Goal: Transaction & Acquisition: Purchase product/service

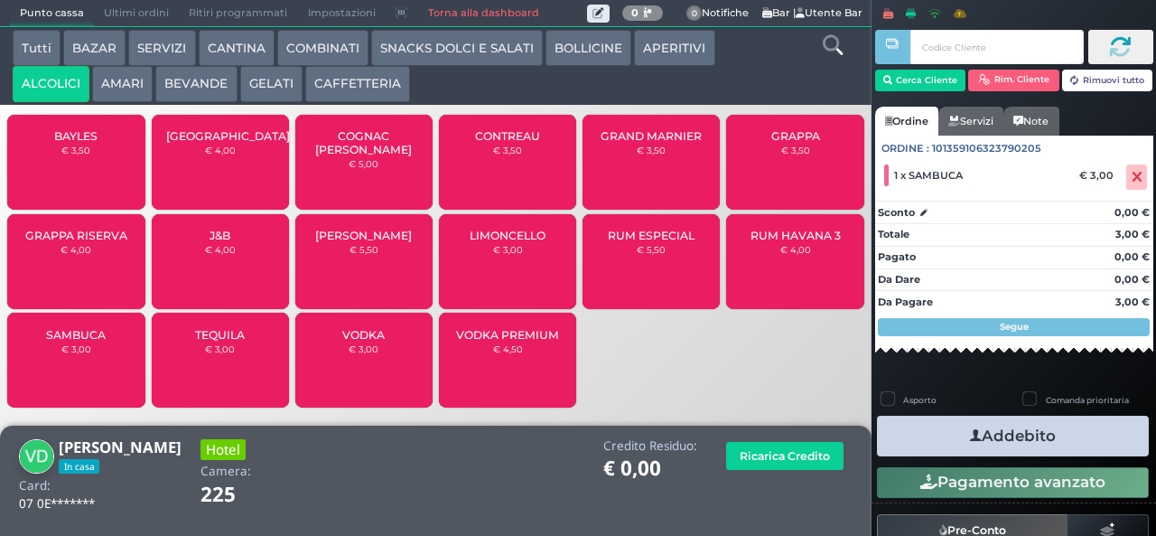
click at [970, 434] on icon "button" at bounding box center [976, 435] width 12 height 19
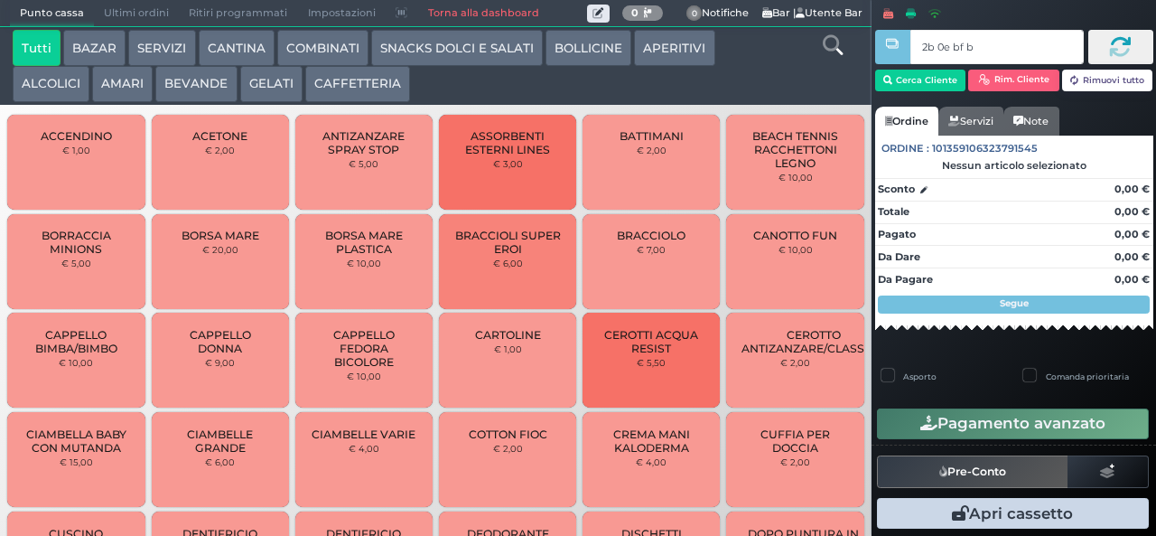
type input "2b 0e bf b9"
click at [0, 0] on div at bounding box center [0, 0] width 0 height 0
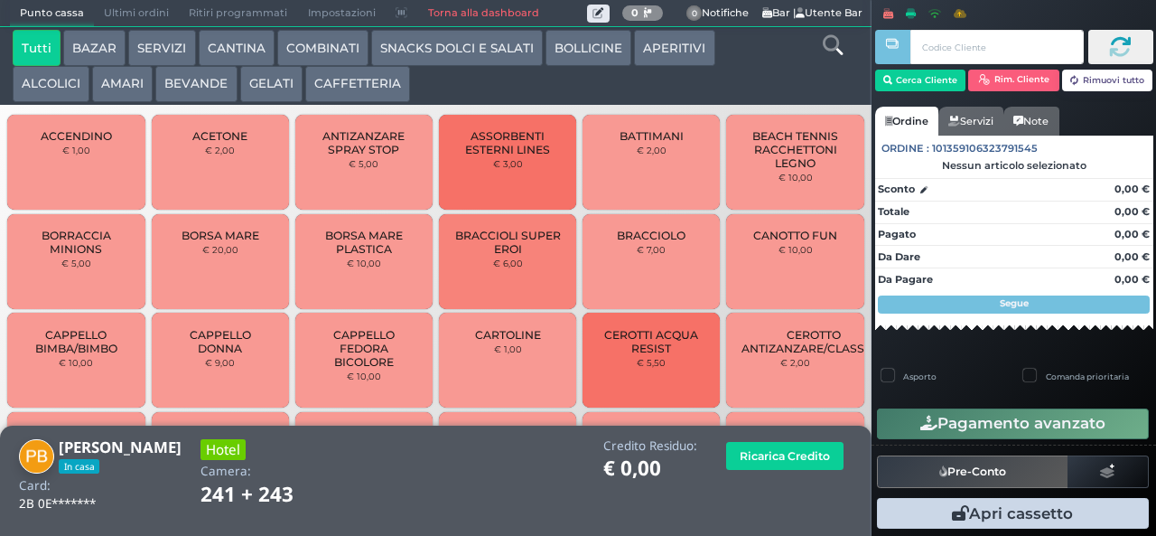
click at [194, 84] on button "BEVANDE" at bounding box center [195, 84] width 81 height 36
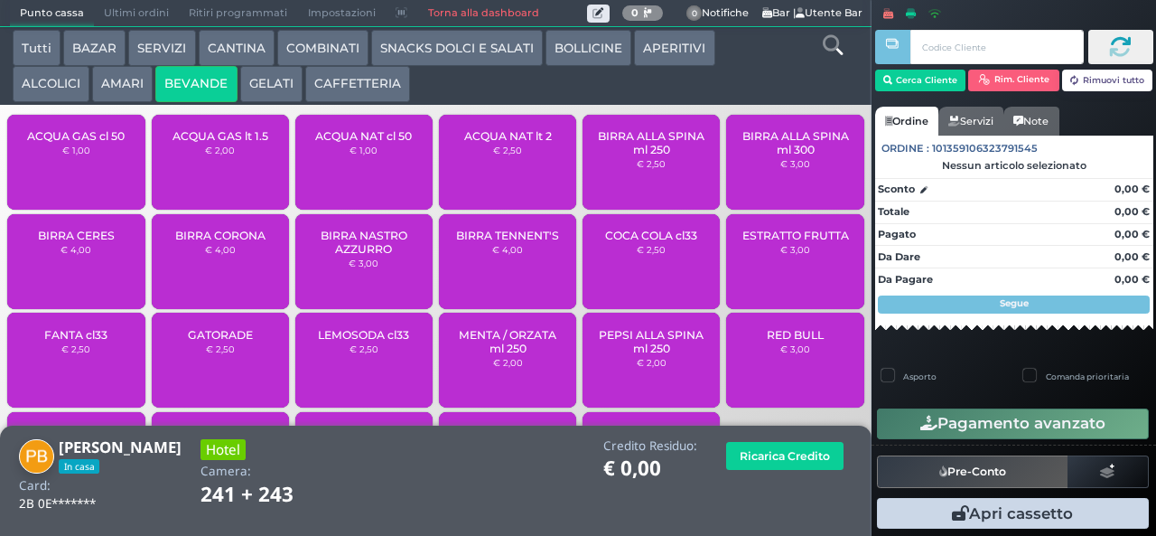
click at [488, 173] on div "ACQUA NAT lt 2 € 2,50" at bounding box center [507, 162] width 137 height 95
click at [484, 143] on span "ACQUA NAT lt 2" at bounding box center [508, 136] width 88 height 14
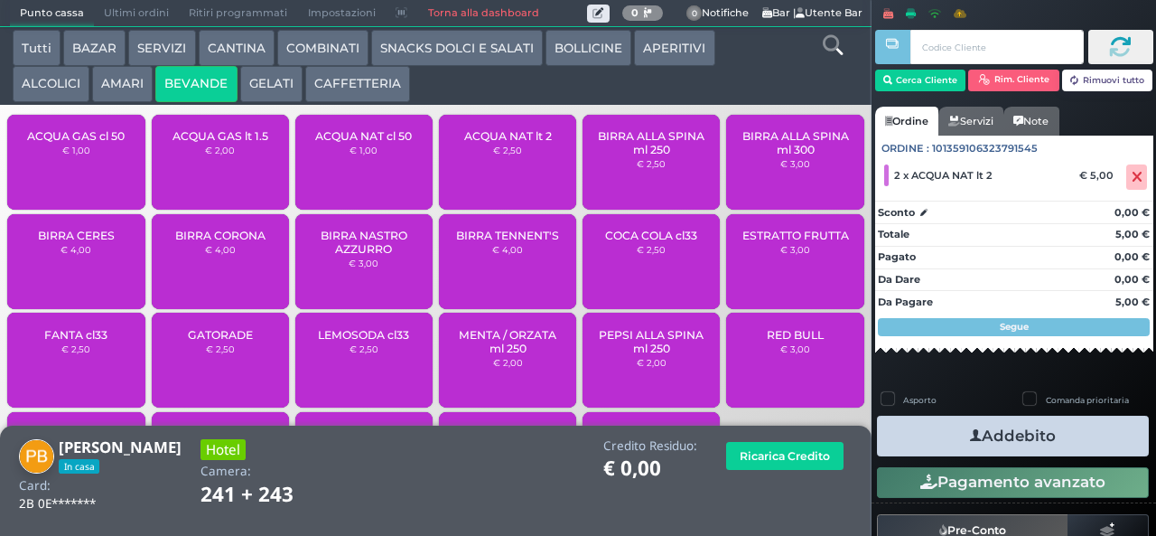
click at [937, 435] on button "Addebito" at bounding box center [1013, 435] width 272 height 41
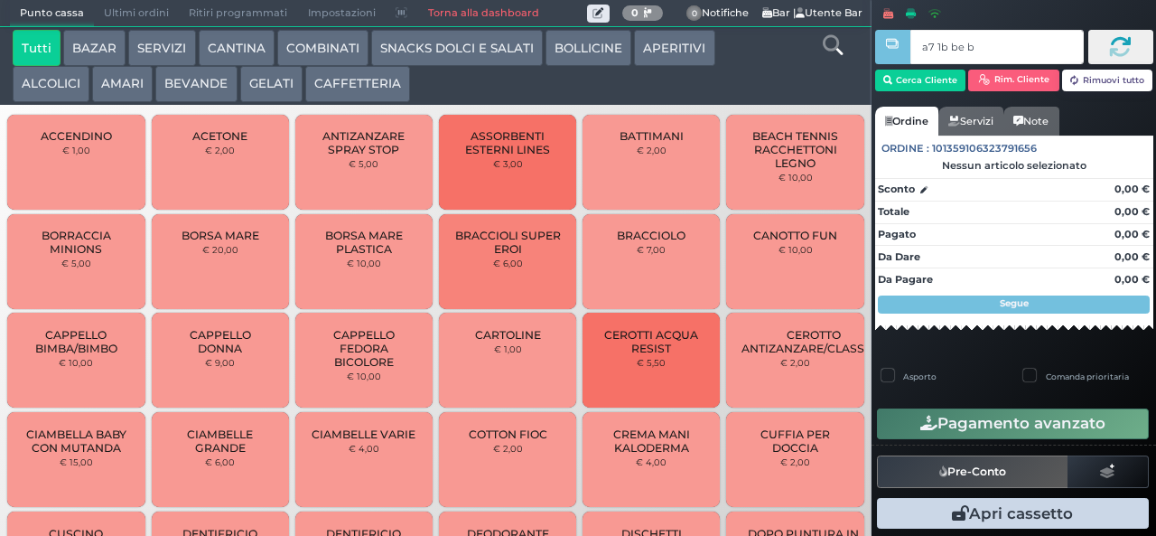
type input "a7 1b be b9"
click at [356, 86] on button "CAFFETTERIA" at bounding box center [357, 84] width 105 height 36
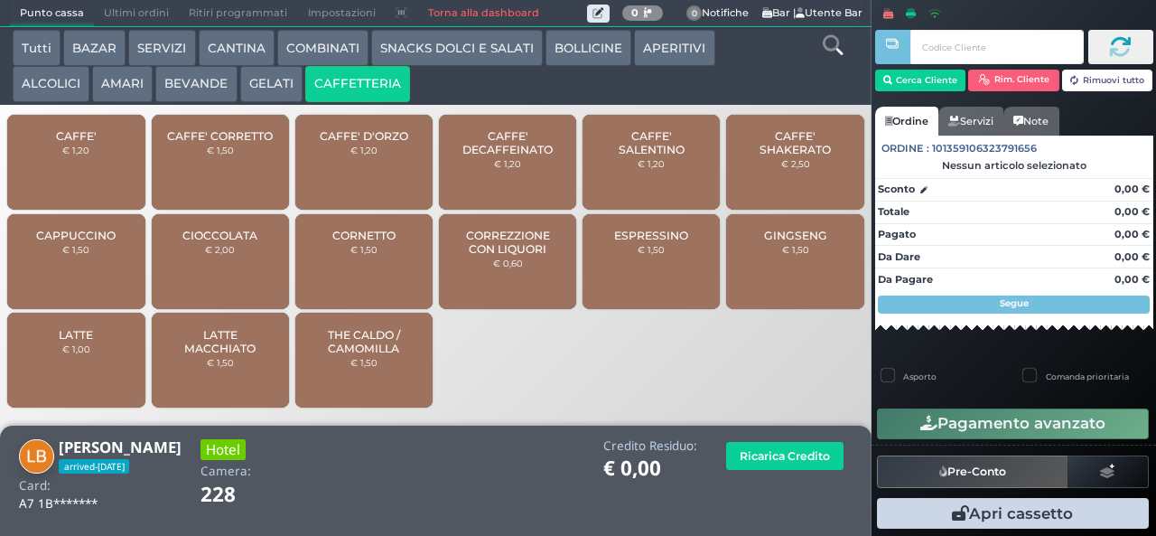
click at [517, 256] on span "CORREZZIONE CON LIQUORI" at bounding box center [507, 242] width 107 height 27
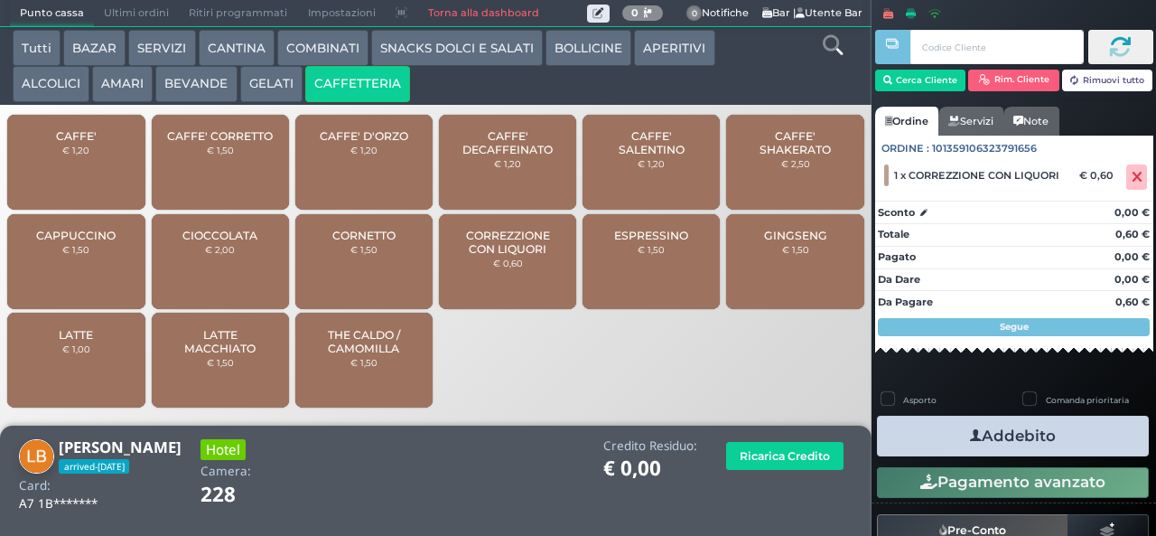
click at [970, 433] on icon "button" at bounding box center [976, 435] width 12 height 19
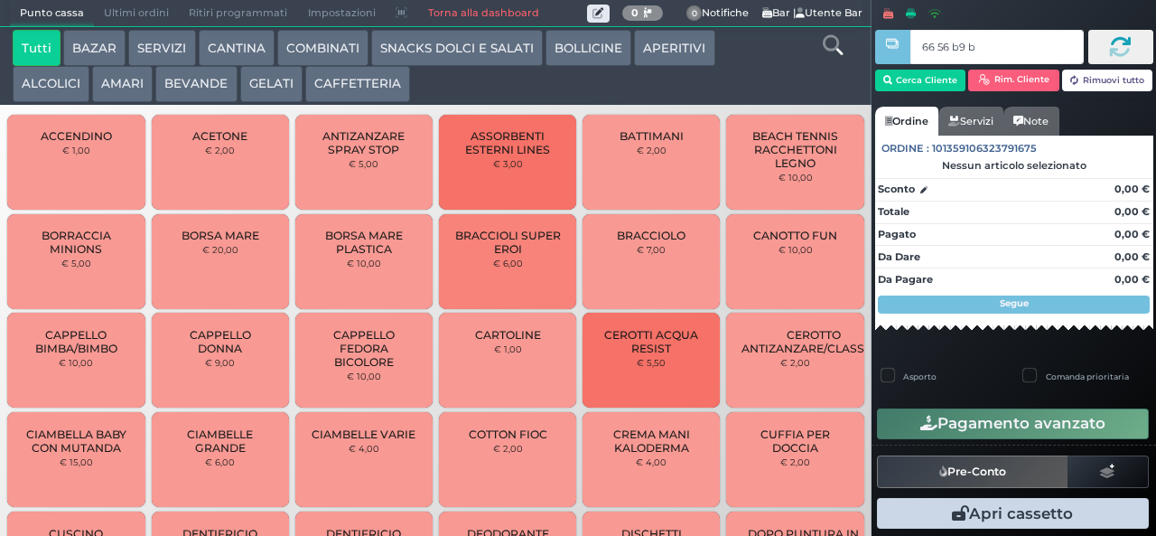
type input "66 56 b9 b9"
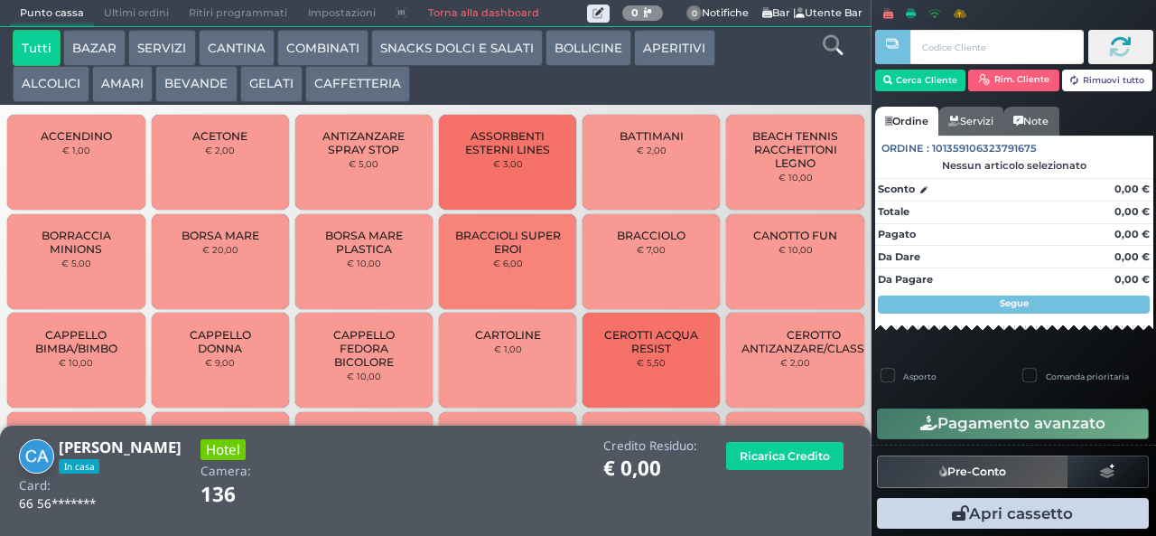
click at [366, 98] on button "CAFFETTERIA" at bounding box center [357, 84] width 105 height 36
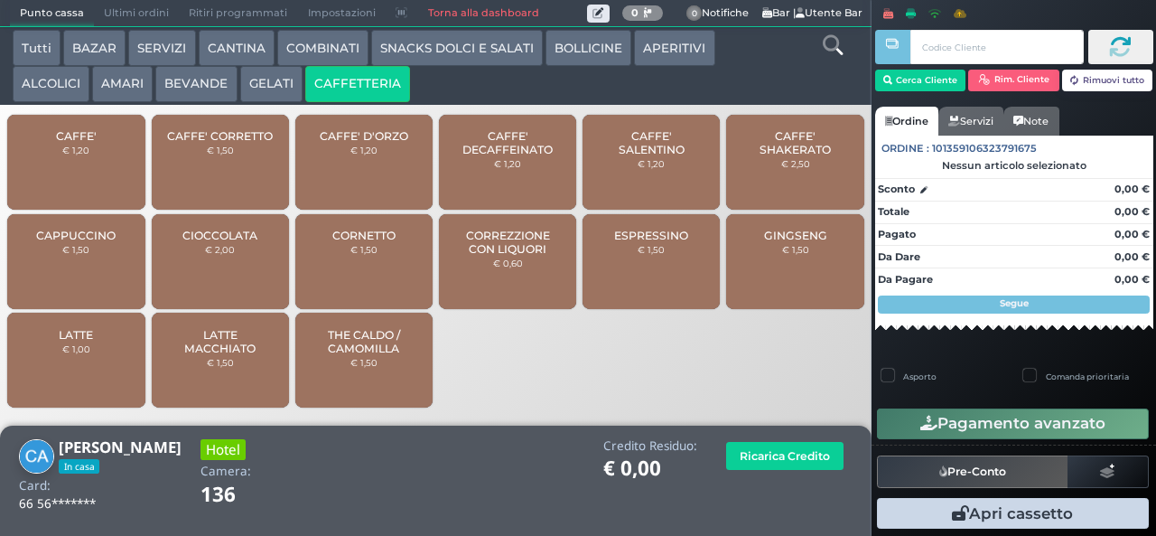
click at [371, 97] on button "CAFFETTERIA" at bounding box center [357, 84] width 105 height 36
click at [508, 256] on span "CORREZZIONE CON LIQUORI" at bounding box center [507, 242] width 107 height 27
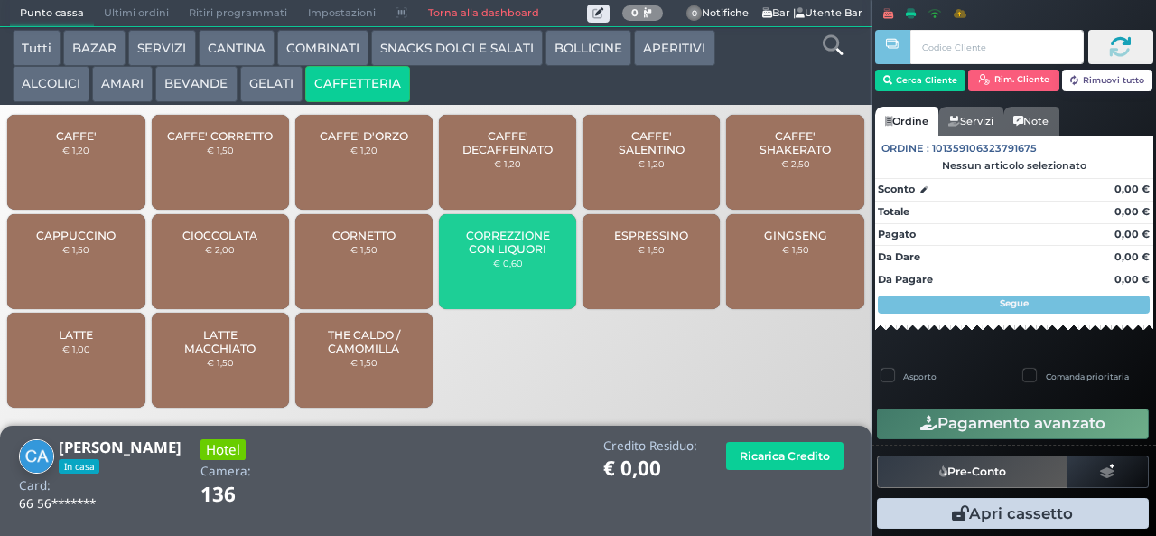
click at [0, 0] on button "Addebito" at bounding box center [0, 0] width 0 height 0
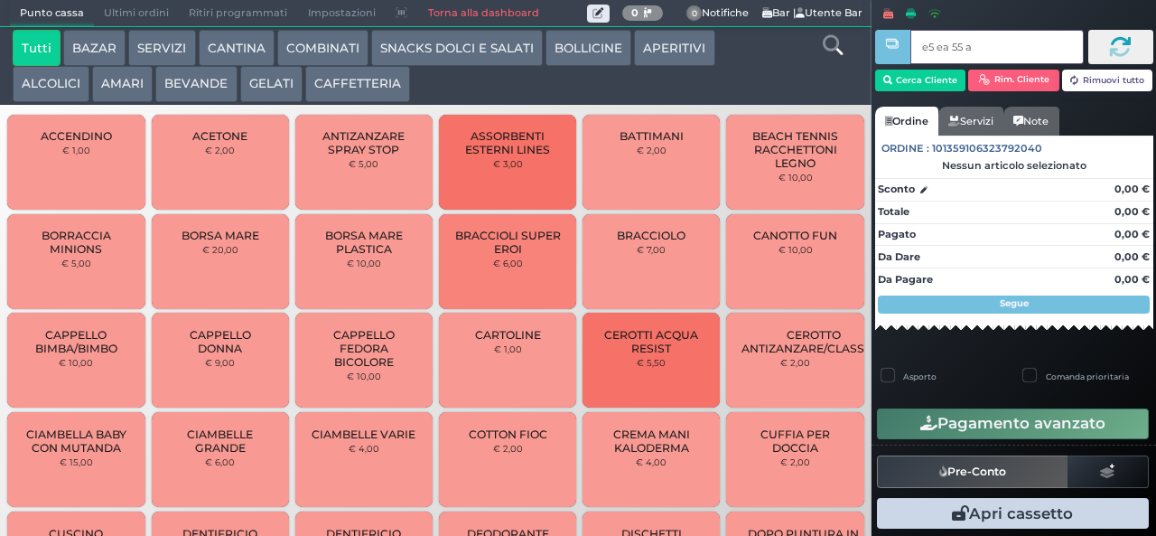
type input "e5 ea 55 aa"
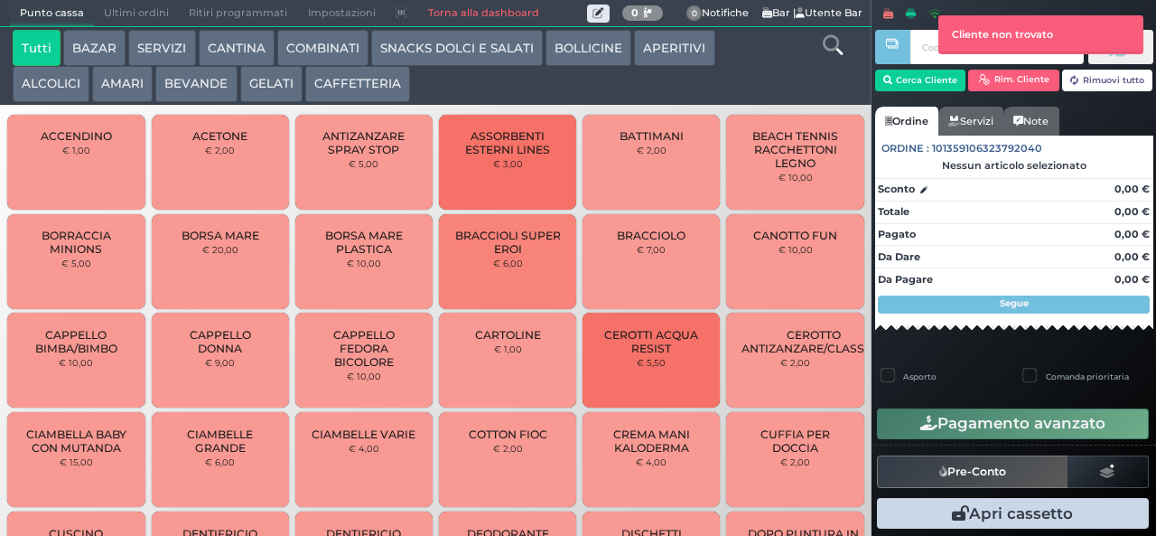
click at [458, 53] on button "SNACKS DOLCI E SALATI" at bounding box center [457, 48] width 172 height 36
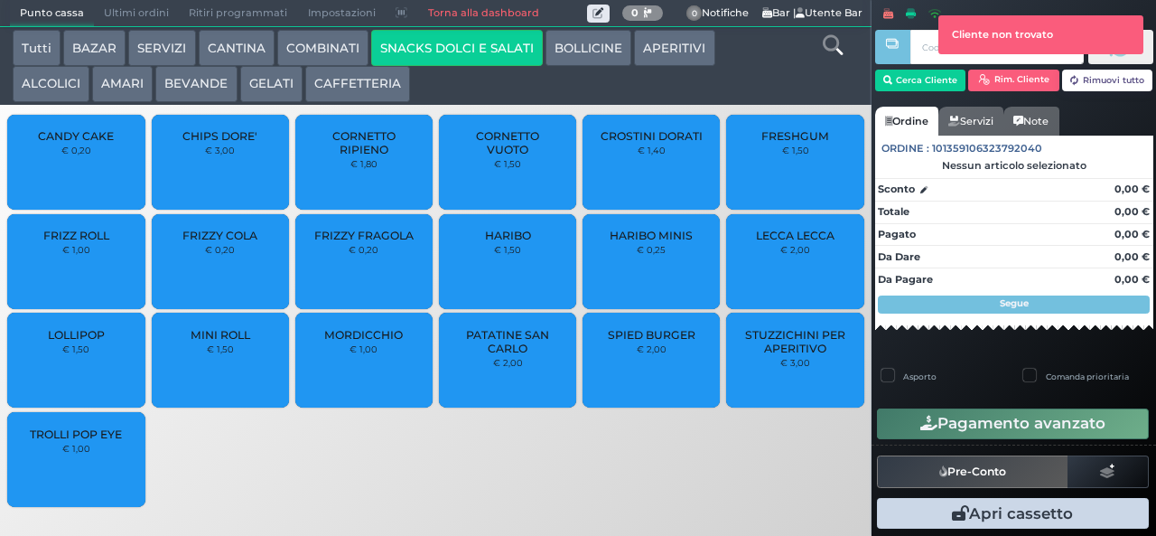
click at [371, 242] on span "FRIZZY FRAGOLA" at bounding box center [363, 236] width 99 height 14
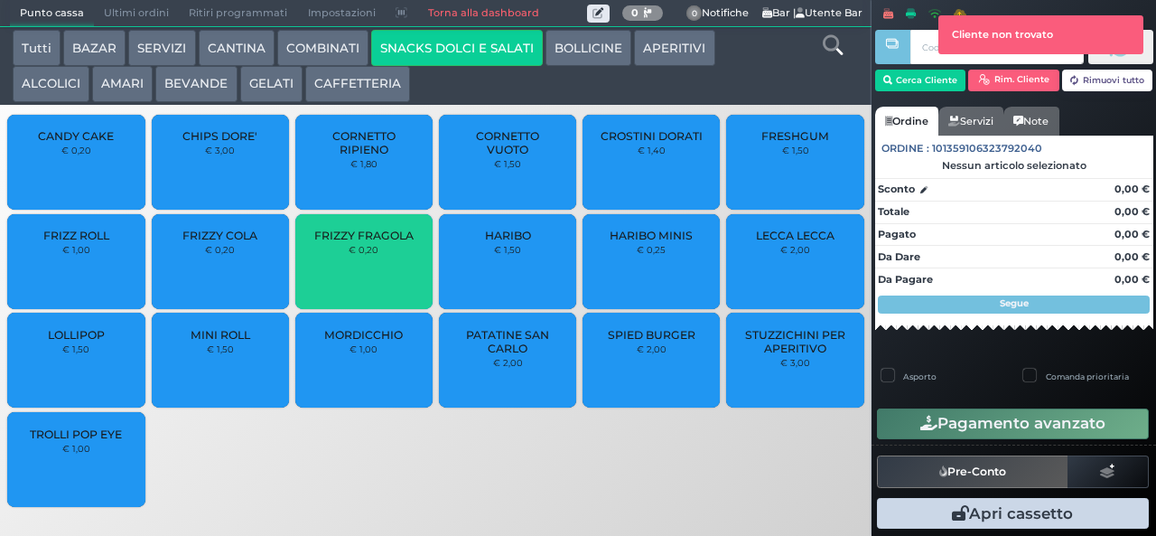
click at [368, 242] on span "FRIZZY FRAGOLA" at bounding box center [363, 236] width 99 height 14
click at [919, 78] on button "Cerca Cliente" at bounding box center [920, 81] width 91 height 22
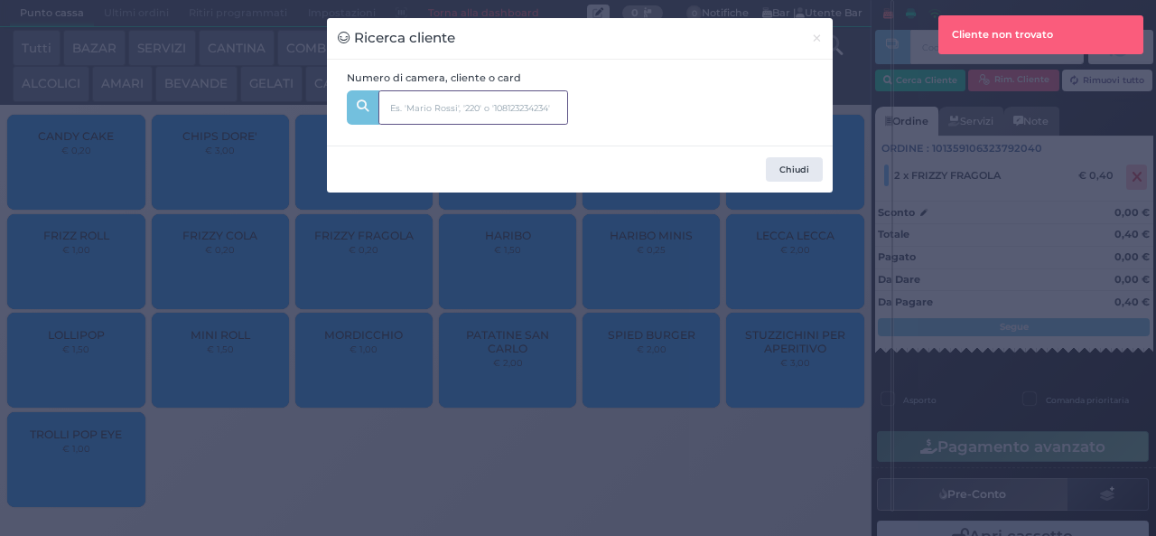
click at [497, 110] on input "text" at bounding box center [473, 107] width 190 height 34
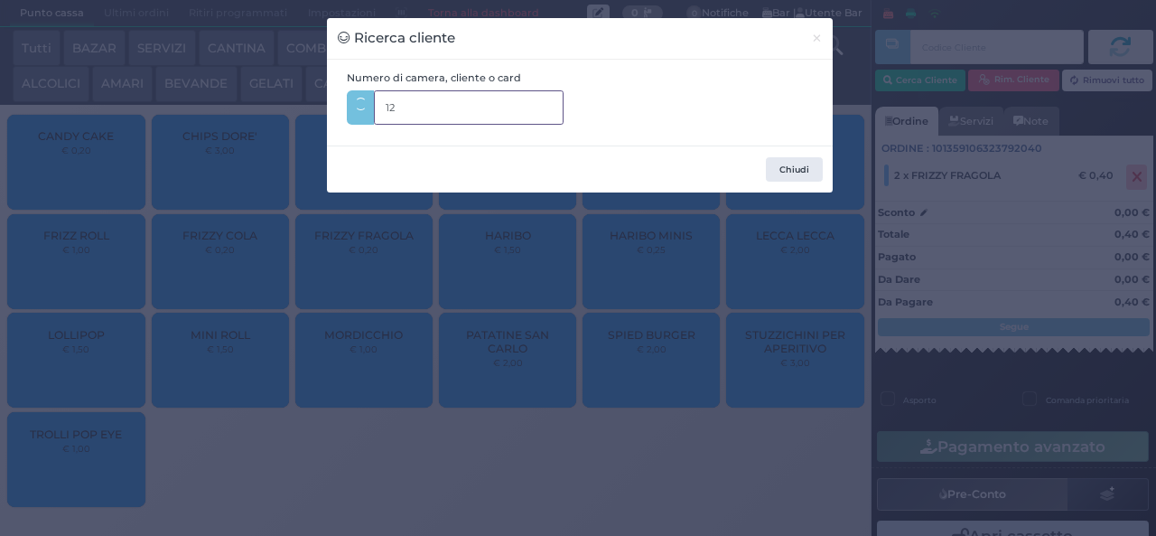
type input "125"
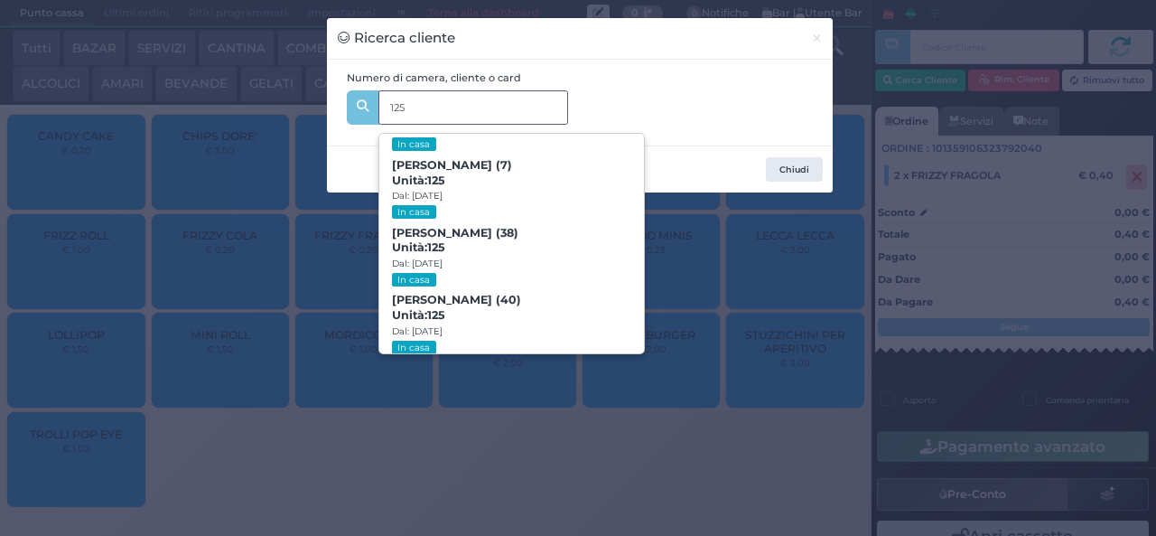
scroll to position [82, 0]
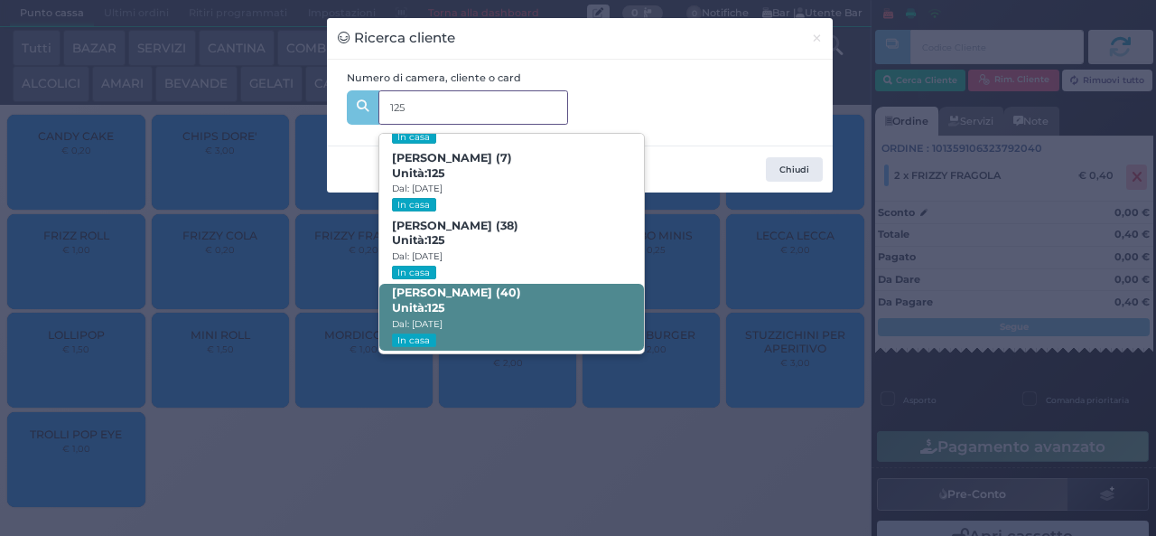
click at [544, 305] on span "Giovanni Buonocore (40) Unità: 125 Dal: 24/08/2025 In casa" at bounding box center [511, 318] width 265 height 68
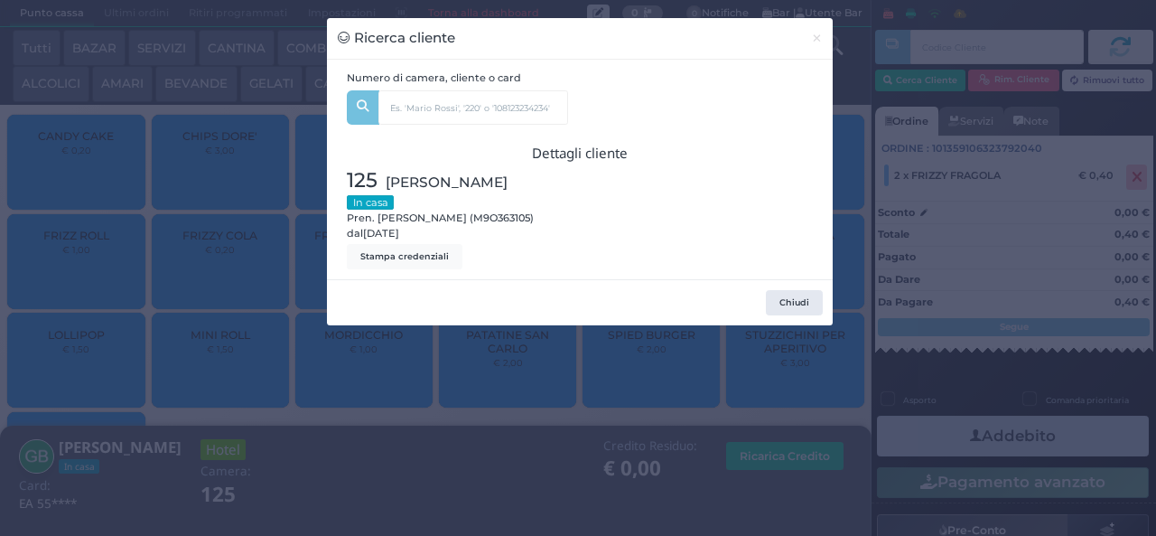
click at [597, 417] on div "Ricerca cliente × Numero di camera, cliente o card 125 Pasquale Buonocore (4) U…" at bounding box center [578, 268] width 1156 height 536
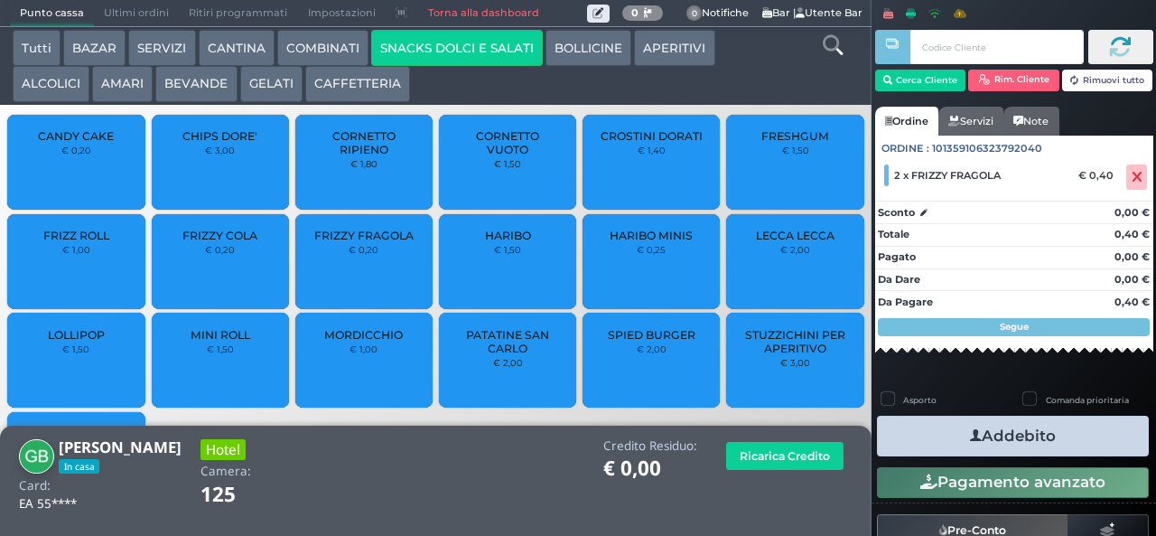
click at [970, 434] on icon "button" at bounding box center [976, 435] width 12 height 19
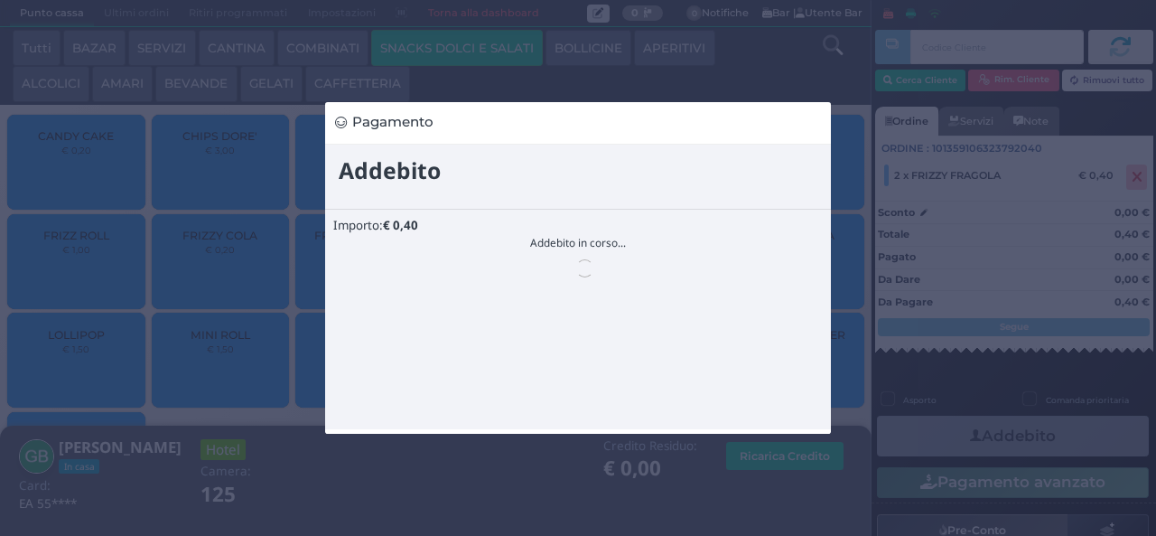
scroll to position [0, 0]
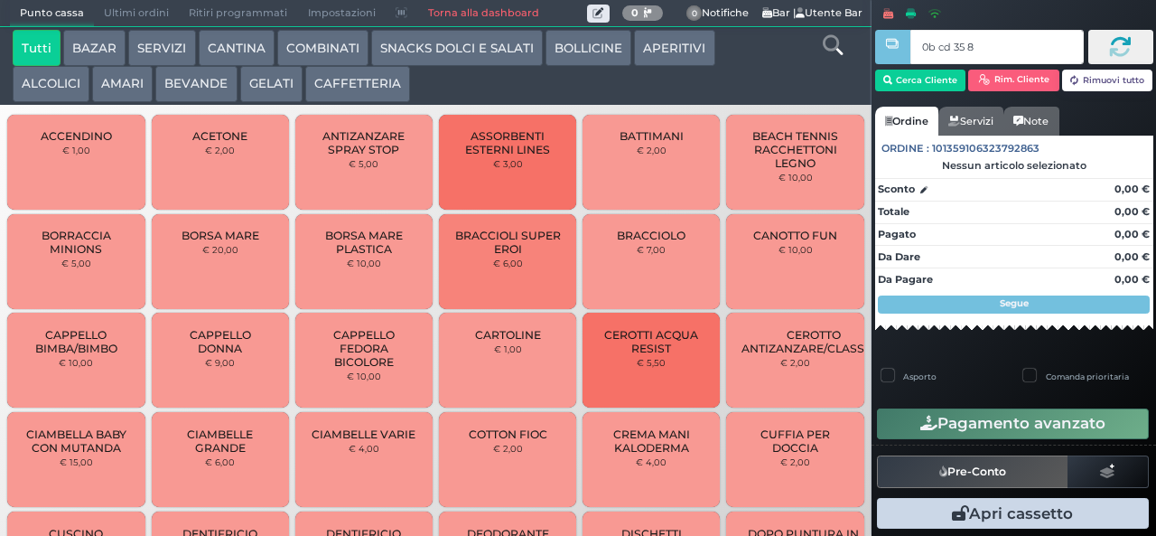
type input "0b cd 35 8b"
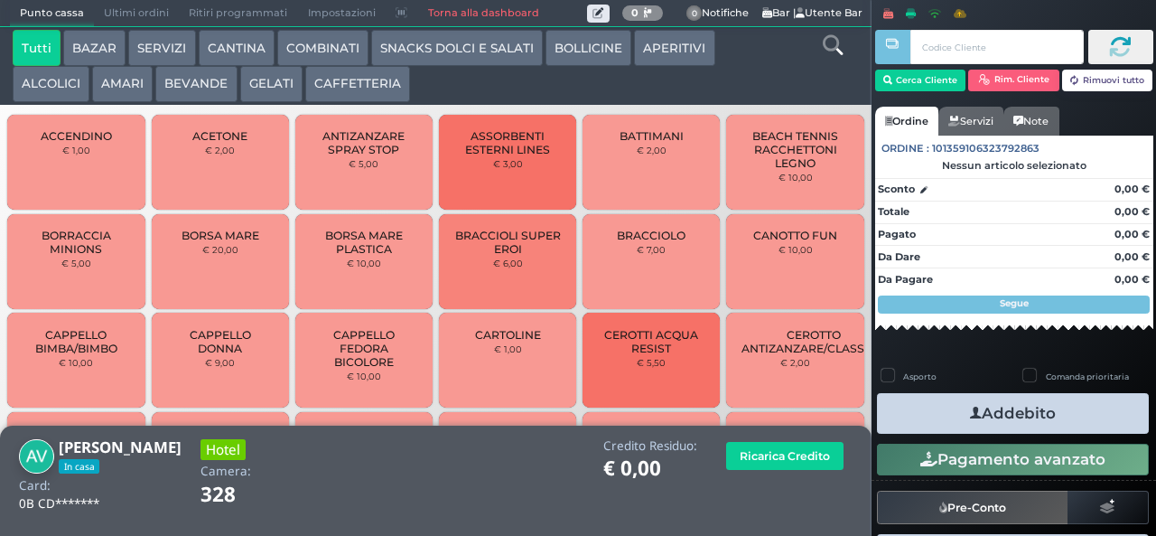
click at [120, 60] on button "BAZAR" at bounding box center [94, 48] width 62 height 36
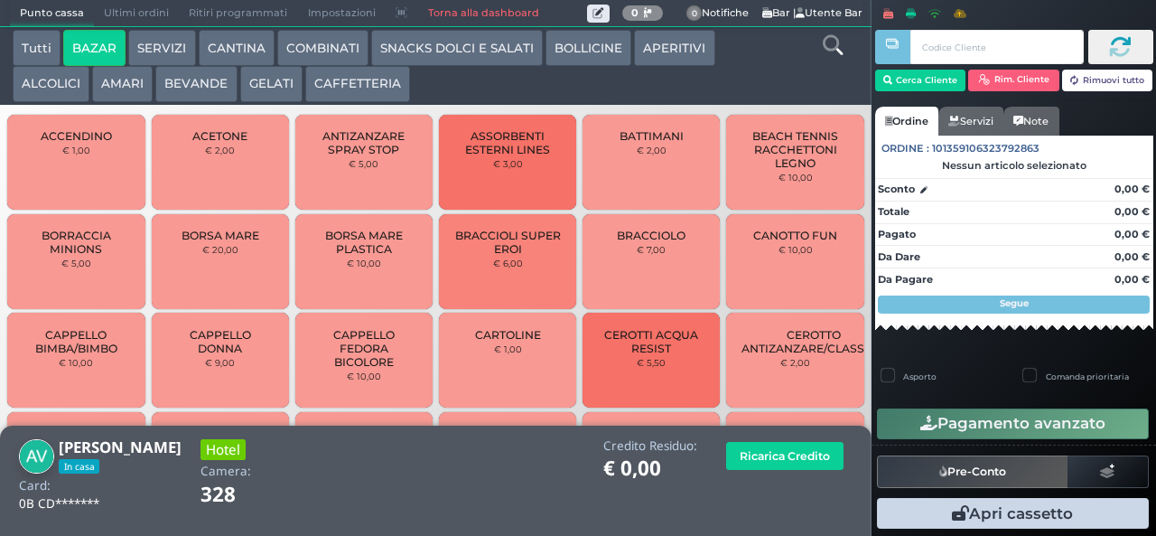
click at [138, 80] on button "AMARI" at bounding box center [122, 84] width 61 height 36
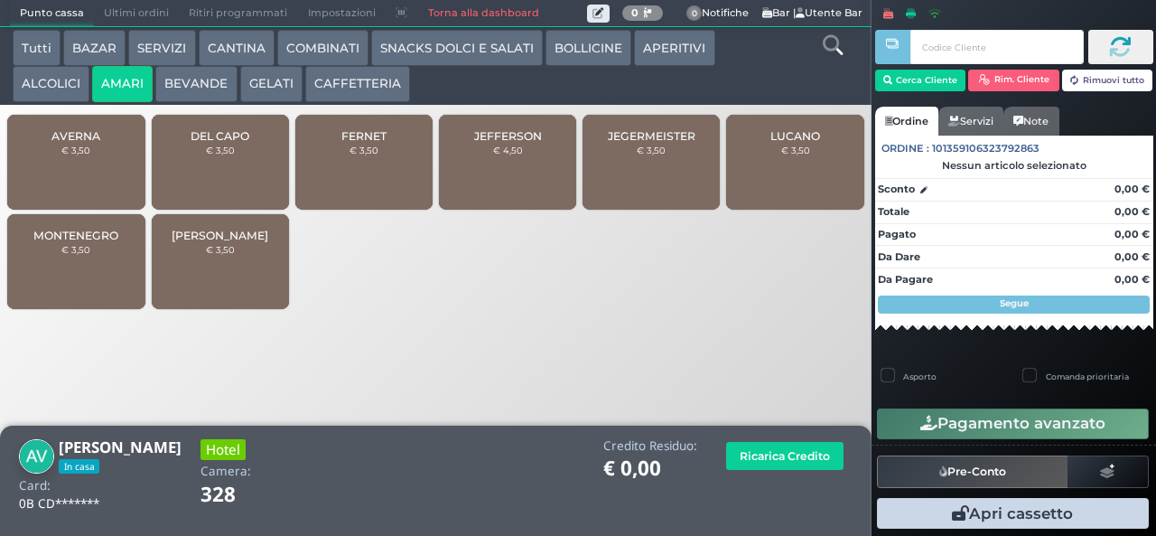
click at [67, 135] on span "AVERNA" at bounding box center [75, 136] width 49 height 14
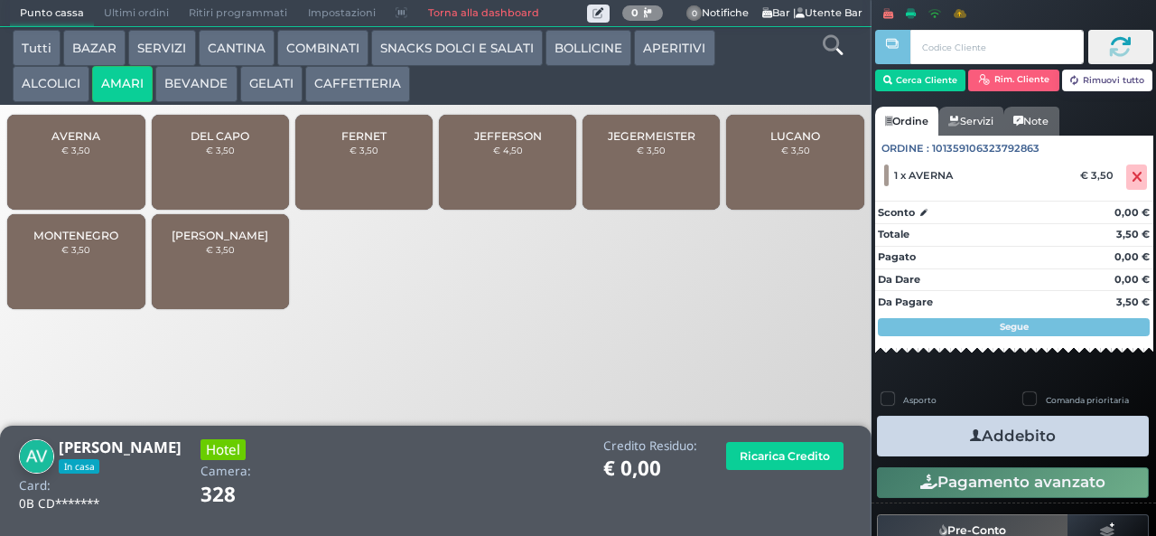
click at [970, 438] on icon "button" at bounding box center [976, 435] width 12 height 19
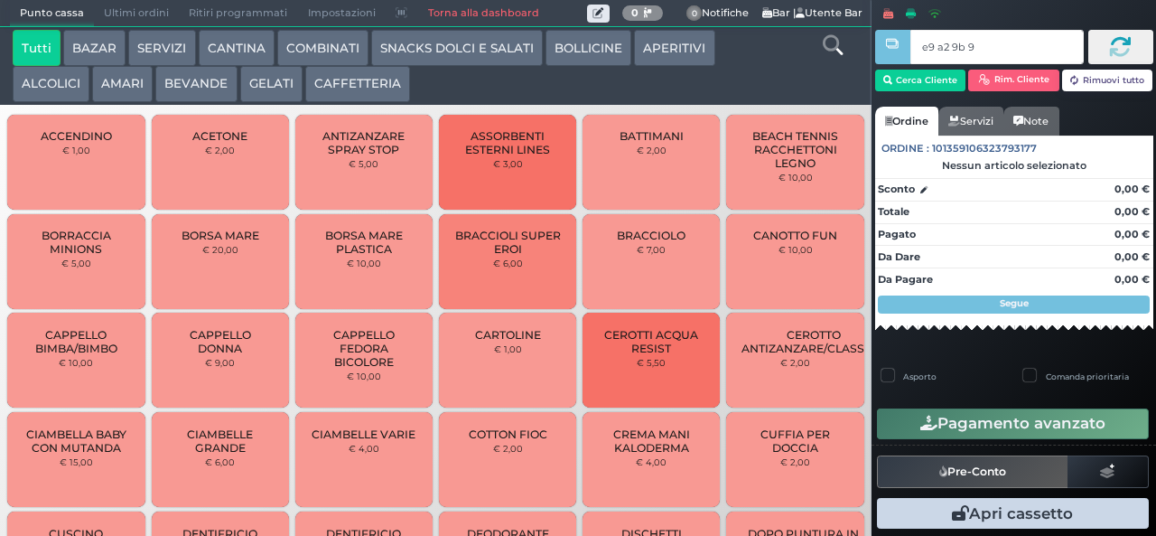
type input "e9 a2 9b 94"
click at [354, 82] on button "CAFFETTERIA" at bounding box center [357, 84] width 105 height 36
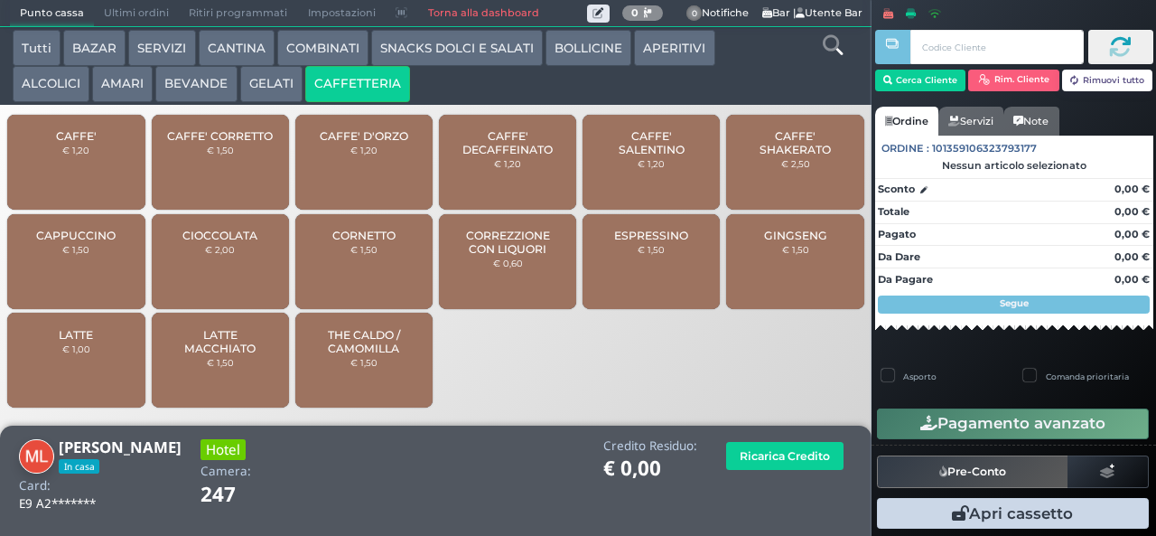
click at [655, 156] on span "CAFFE' SALENTINO" at bounding box center [651, 142] width 107 height 27
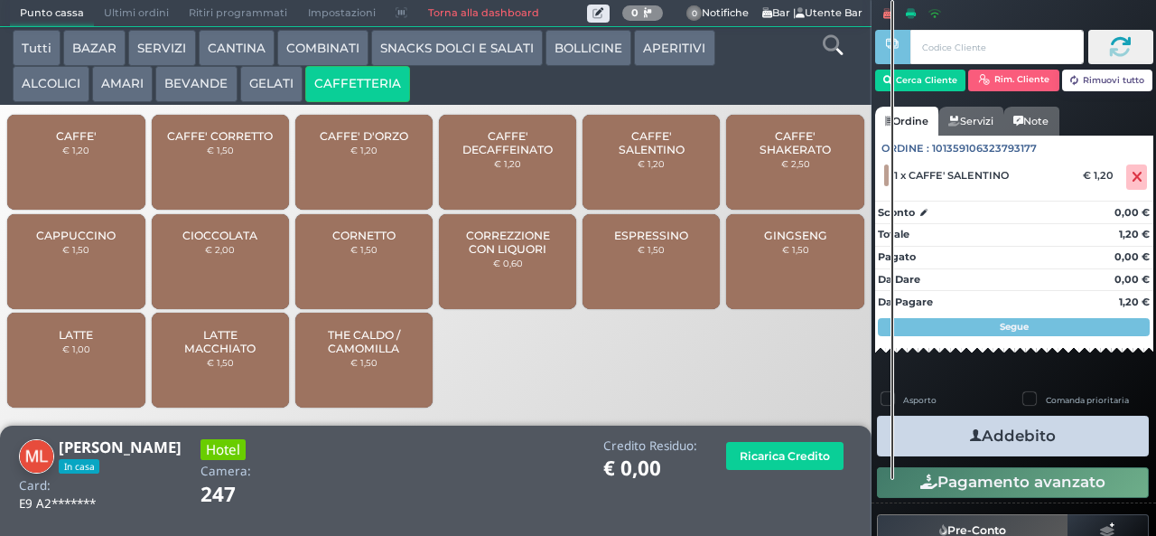
click at [1003, 429] on button "Addebito" at bounding box center [1013, 435] width 272 height 41
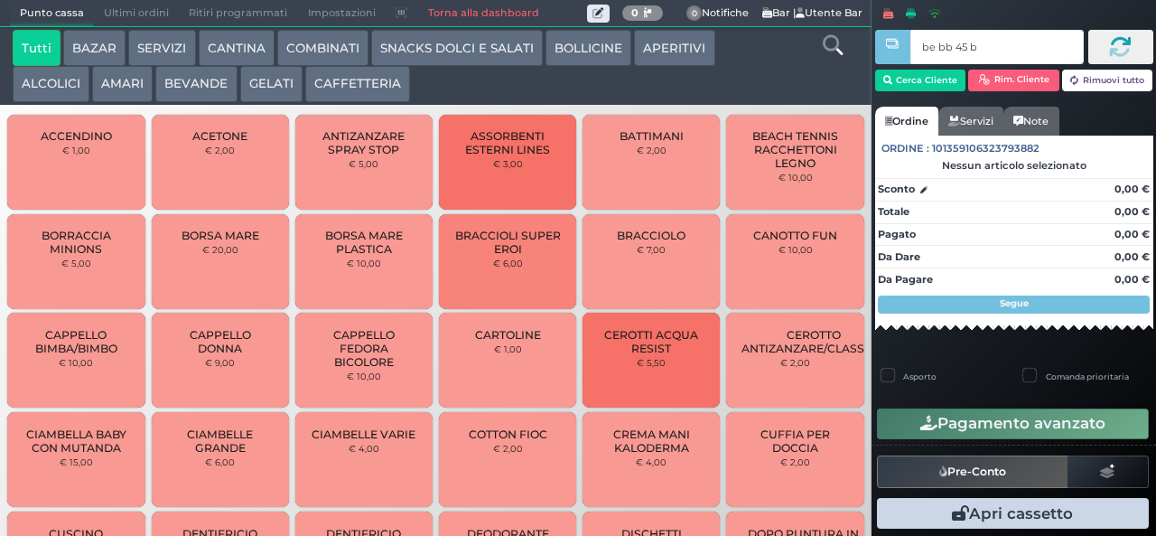
type input "be bb 45 b9"
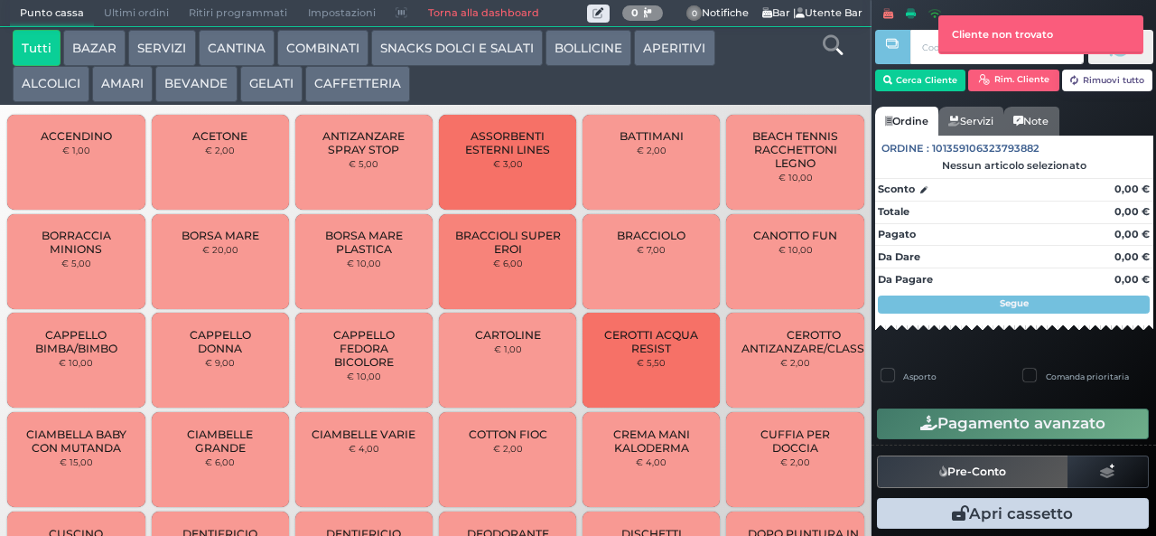
click at [833, 54] on icon at bounding box center [833, 45] width 20 height 20
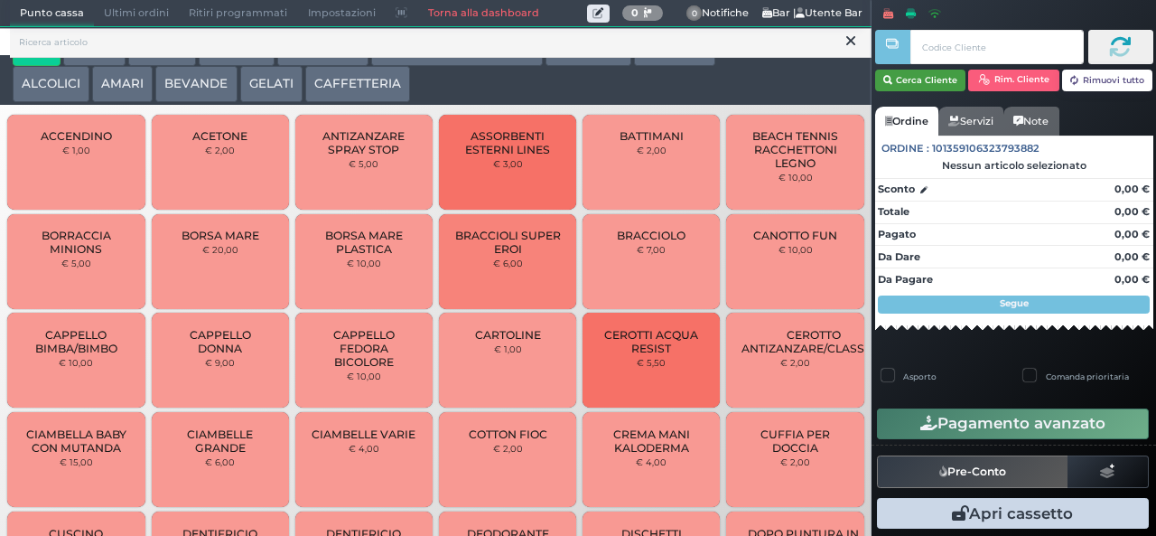
click at [925, 78] on button "Cerca Cliente" at bounding box center [920, 81] width 91 height 22
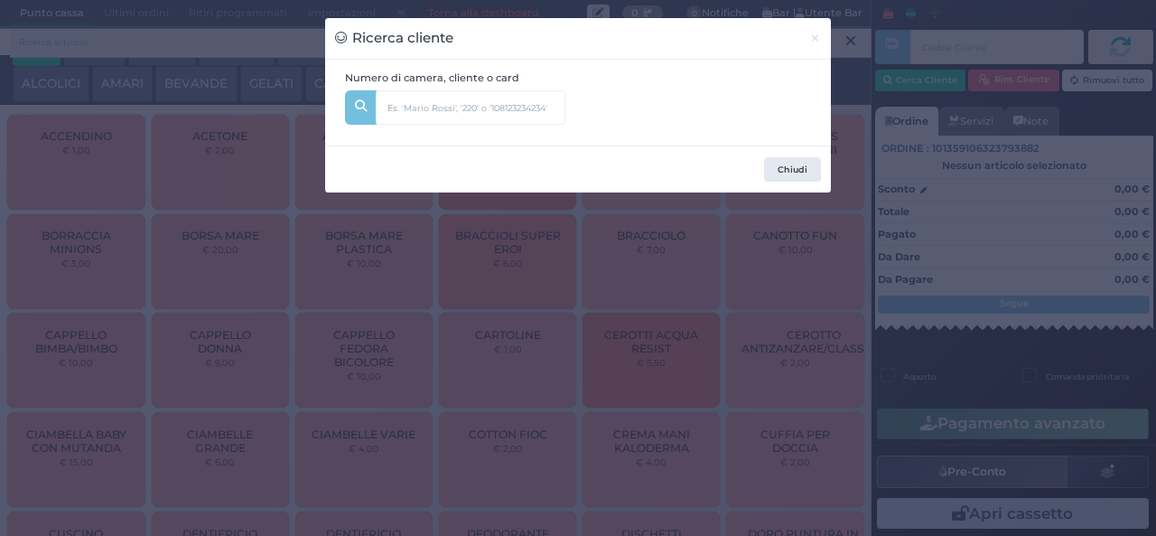
click at [692, 81] on div "Numero di camera, cliente o card" at bounding box center [578, 102] width 486 height 65
click at [602, 112] on input "text" at bounding box center [501, 101] width 250 height 22
click at [462, 111] on input "text" at bounding box center [471, 107] width 190 height 34
type input "121"
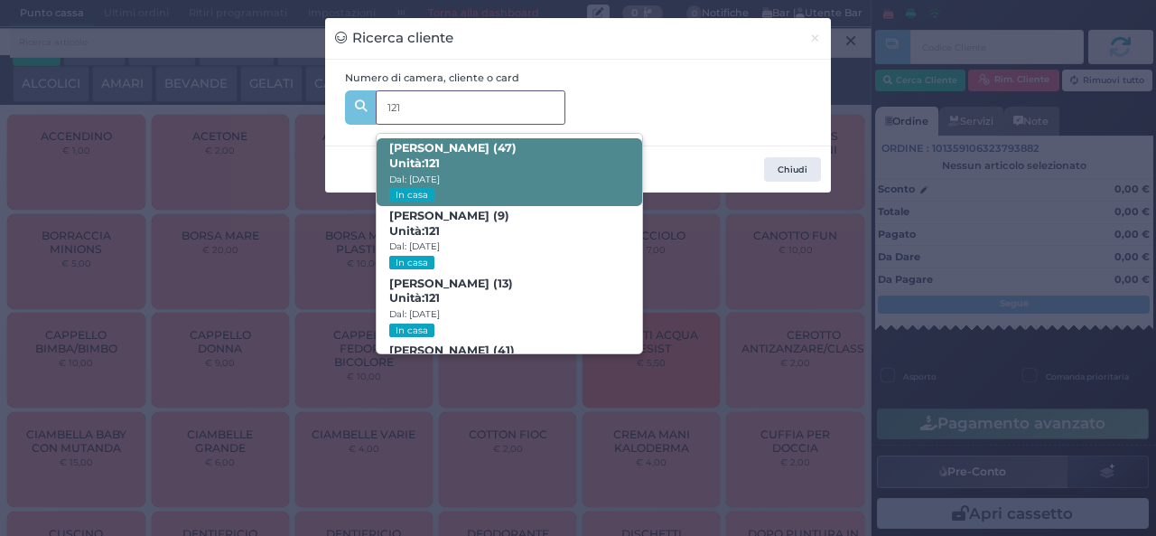
click at [500, 170] on span "Andrea Zizza (47) Unità: 121 Dal: 24/08/2025 In casa" at bounding box center [509, 172] width 265 height 68
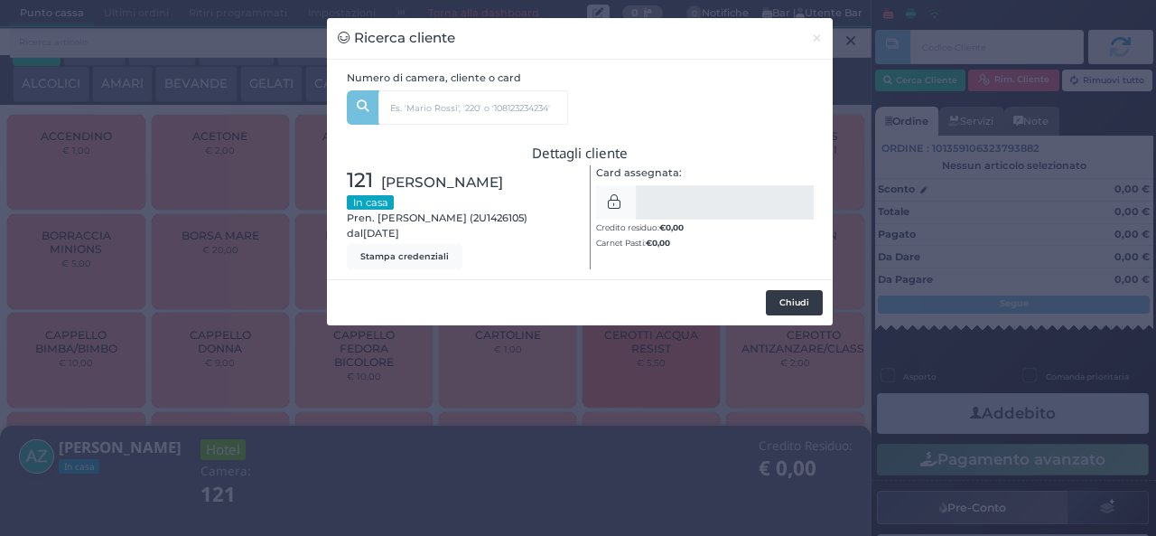
click at [797, 314] on button "Chiudi" at bounding box center [794, 302] width 57 height 25
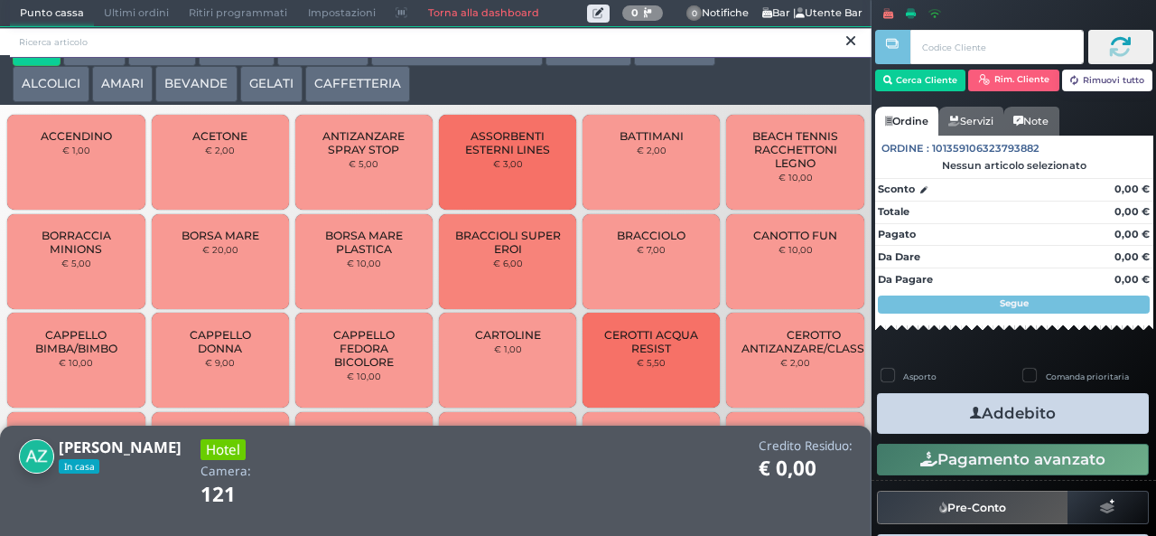
click at [764, 54] on input "search" at bounding box center [441, 43] width 862 height 32
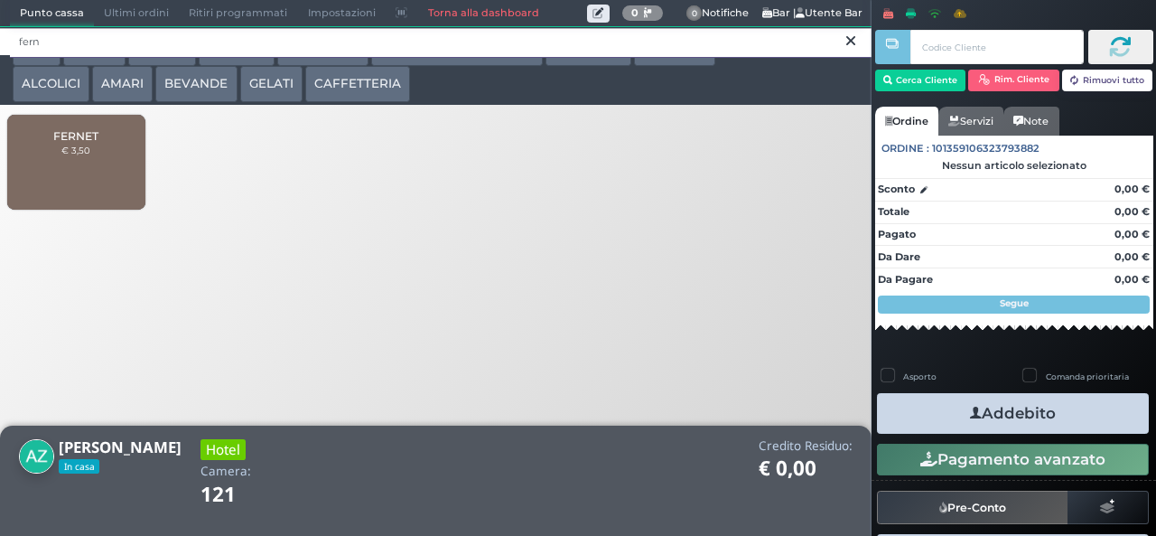
type input "fern"
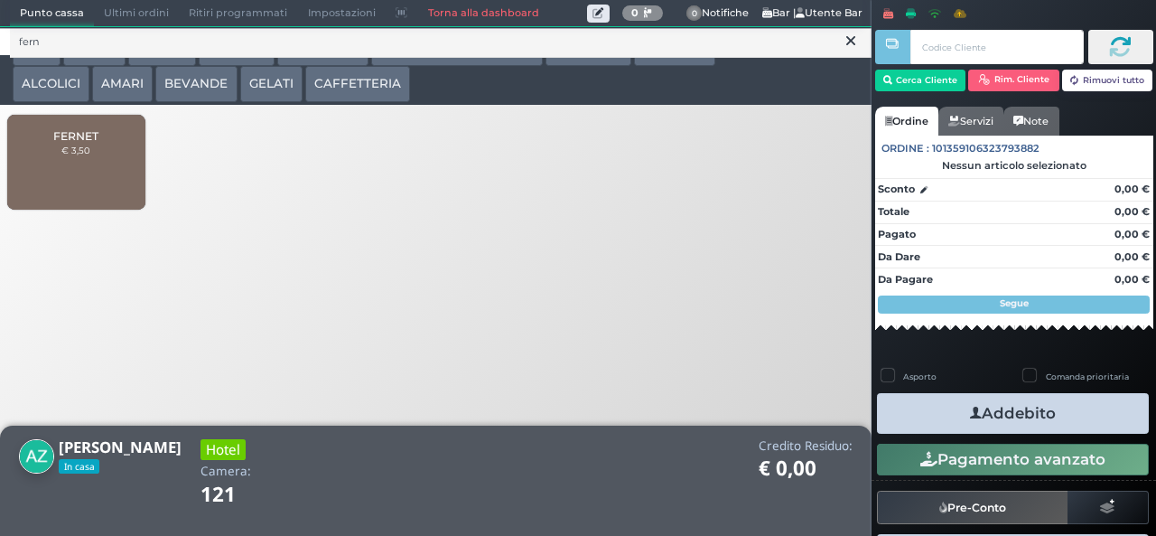
click at [83, 175] on div "FERNET € 3,50" at bounding box center [75, 162] width 137 height 95
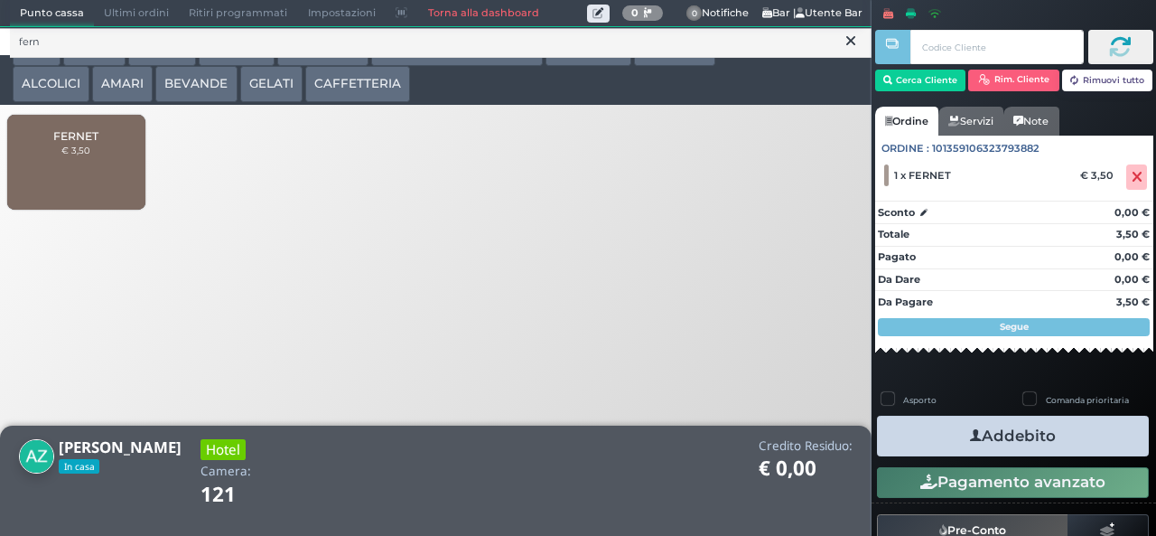
click at [1046, 443] on button "Addebito" at bounding box center [1013, 435] width 272 height 41
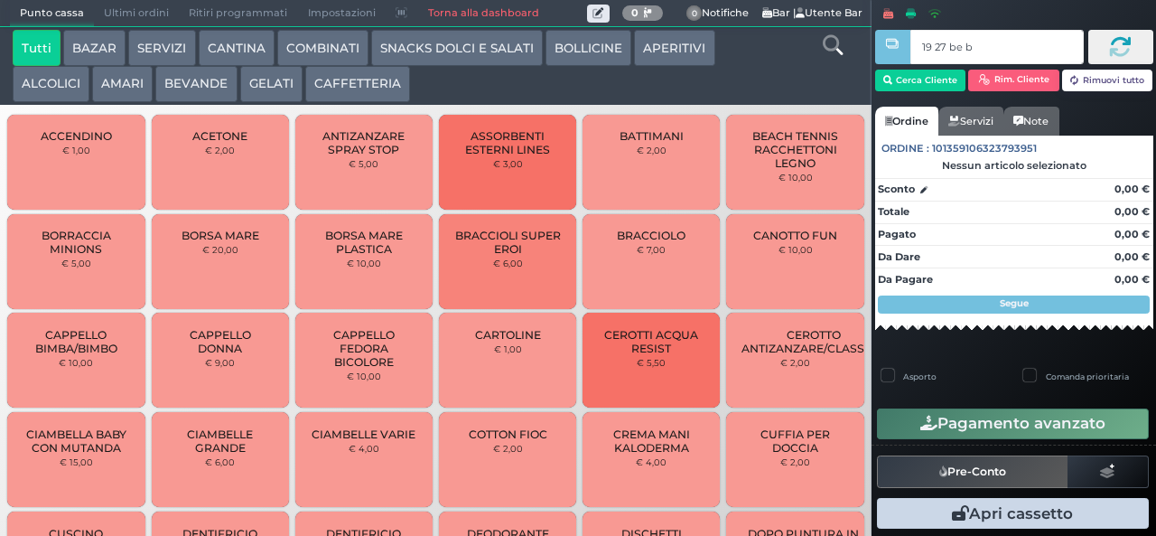
type input "19 27 be b9"
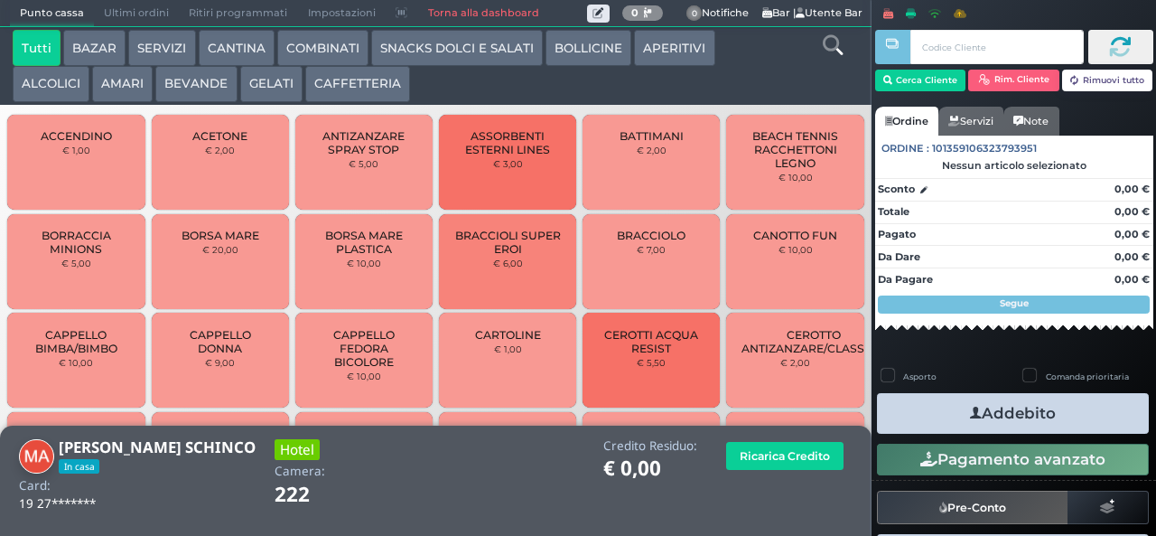
click at [832, 47] on icon at bounding box center [833, 45] width 20 height 20
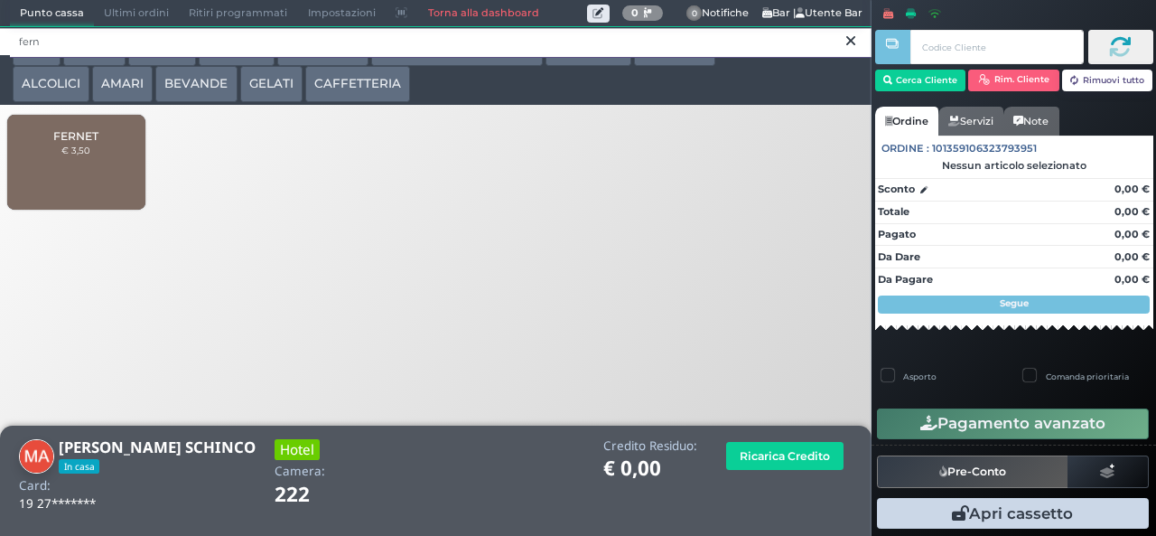
type input "fern"
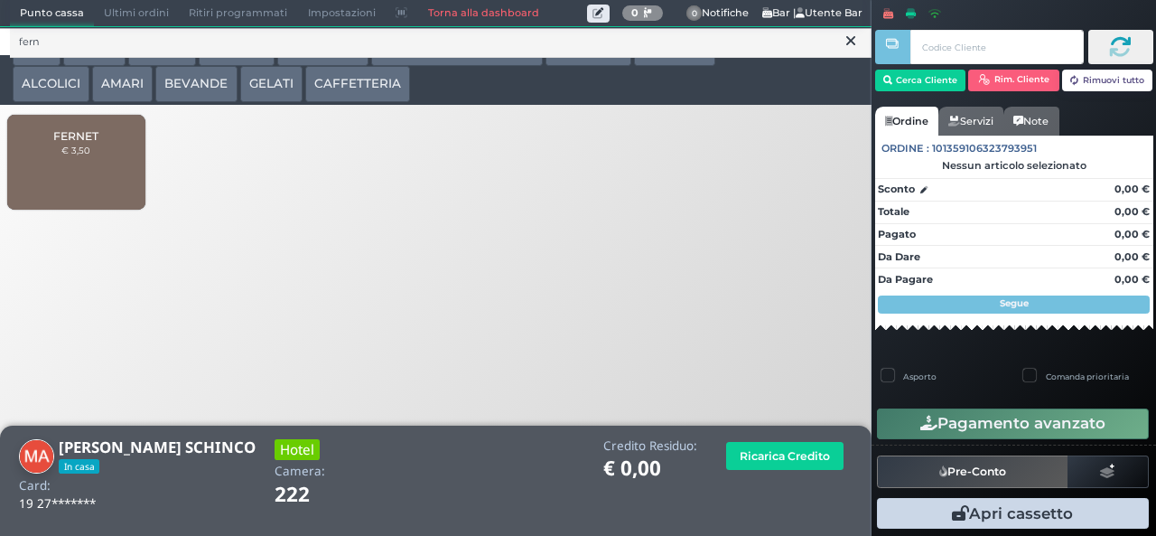
click at [89, 143] on span "FERNET" at bounding box center [75, 136] width 45 height 14
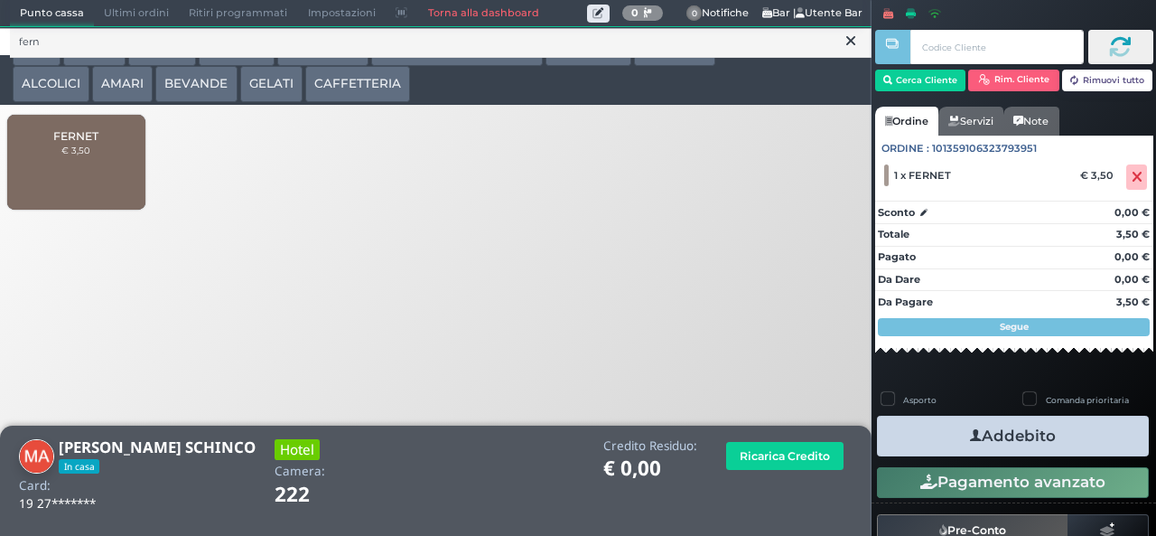
click at [843, 45] on button at bounding box center [851, 42] width 16 height 20
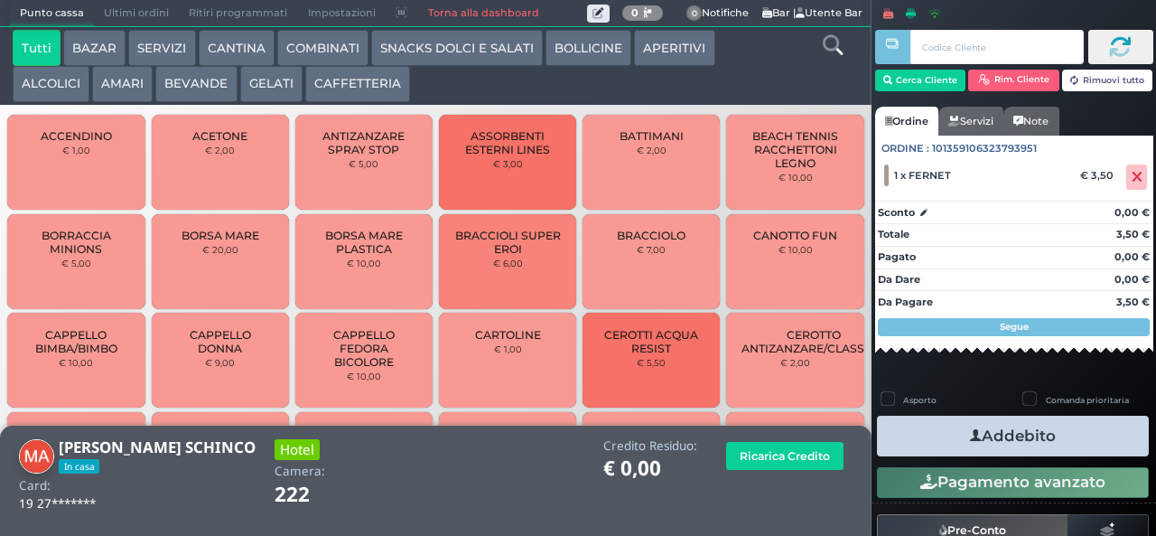
click at [831, 52] on icon at bounding box center [833, 45] width 20 height 20
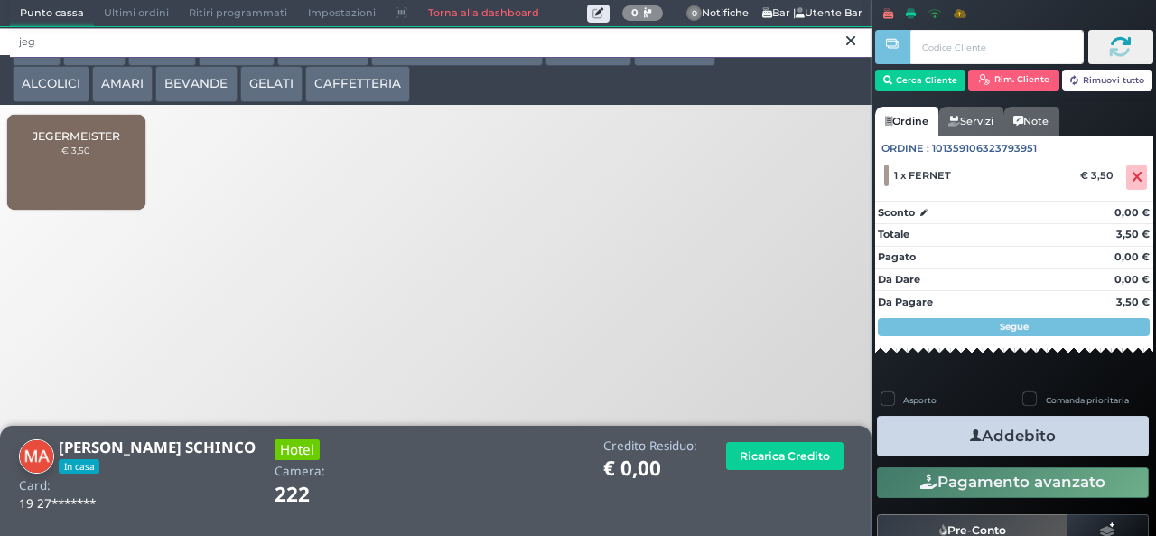
type input "jeg"
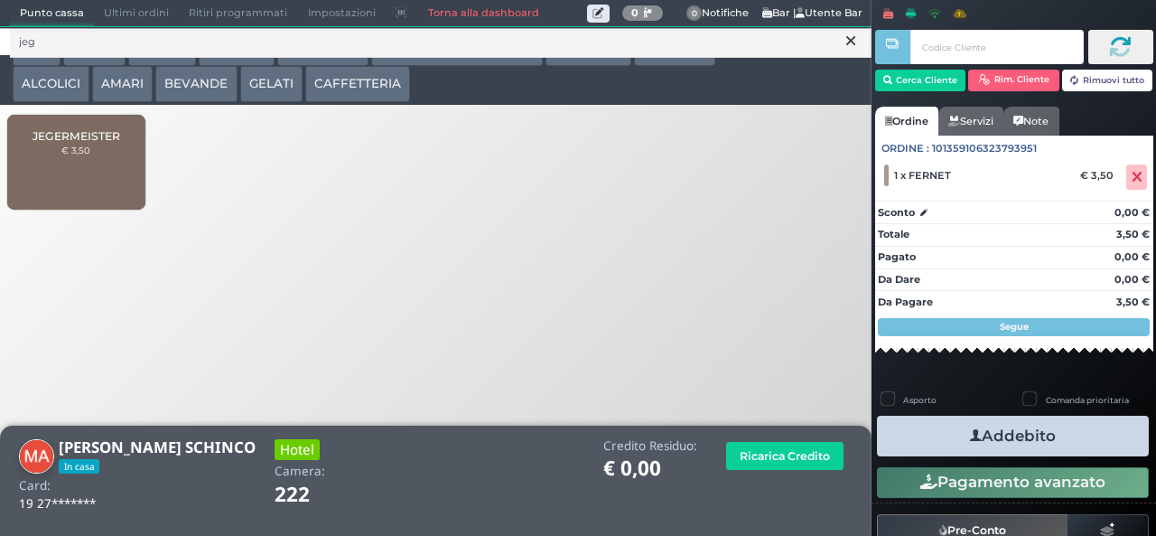
click at [86, 186] on div "JEGERMEISTER € 3,50" at bounding box center [75, 162] width 137 height 95
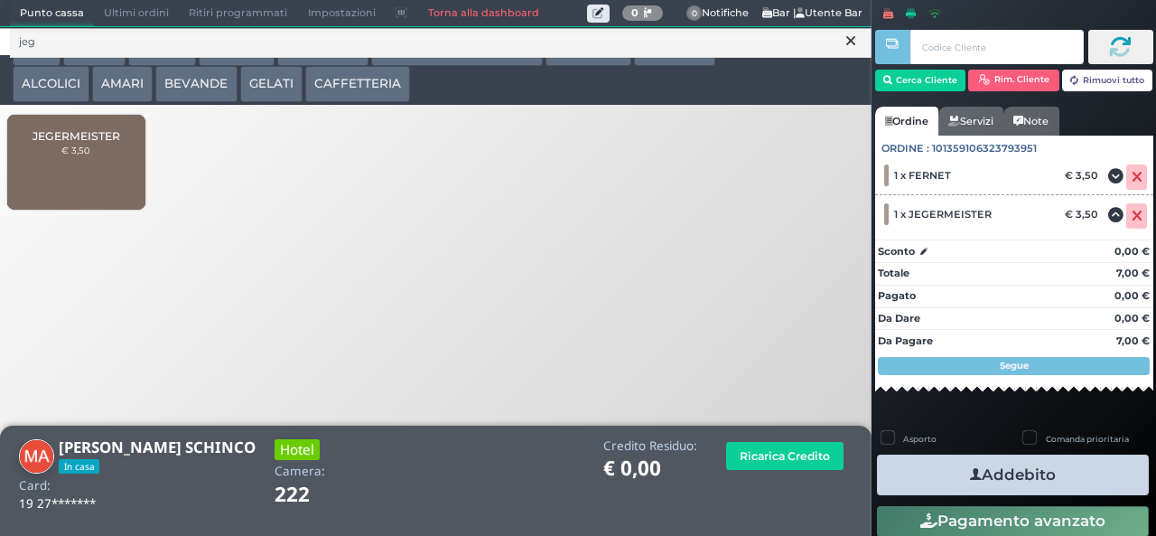
click at [1068, 476] on button "Addebito" at bounding box center [1013, 474] width 272 height 41
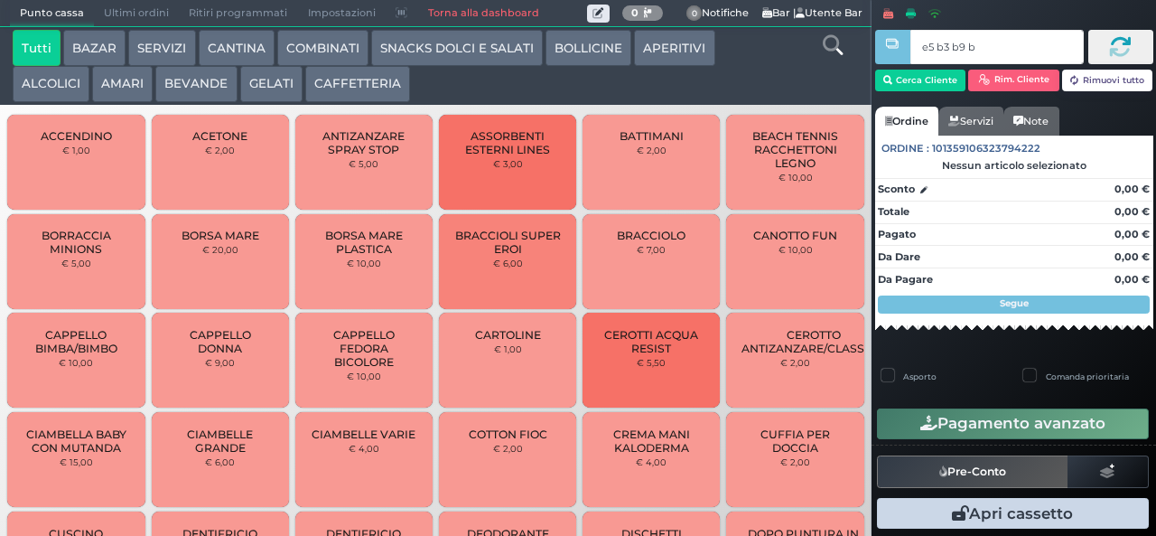
type input "e5 b3 b9 b9"
click at [37, 80] on button "ALCOLICI" at bounding box center [51, 84] width 77 height 36
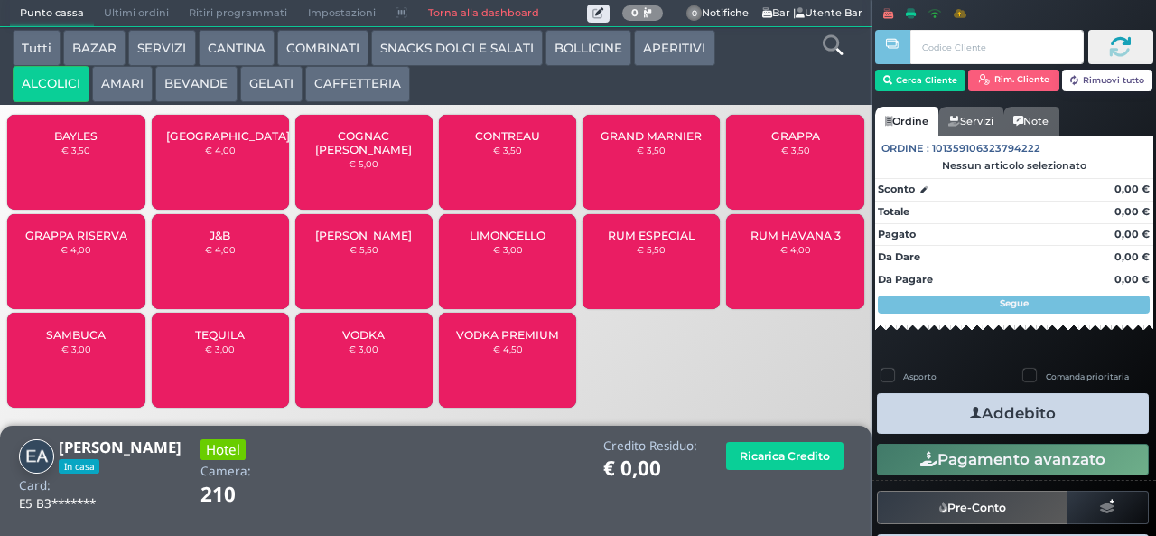
click at [65, 242] on span "GRAPPA RISERVA" at bounding box center [76, 236] width 102 height 14
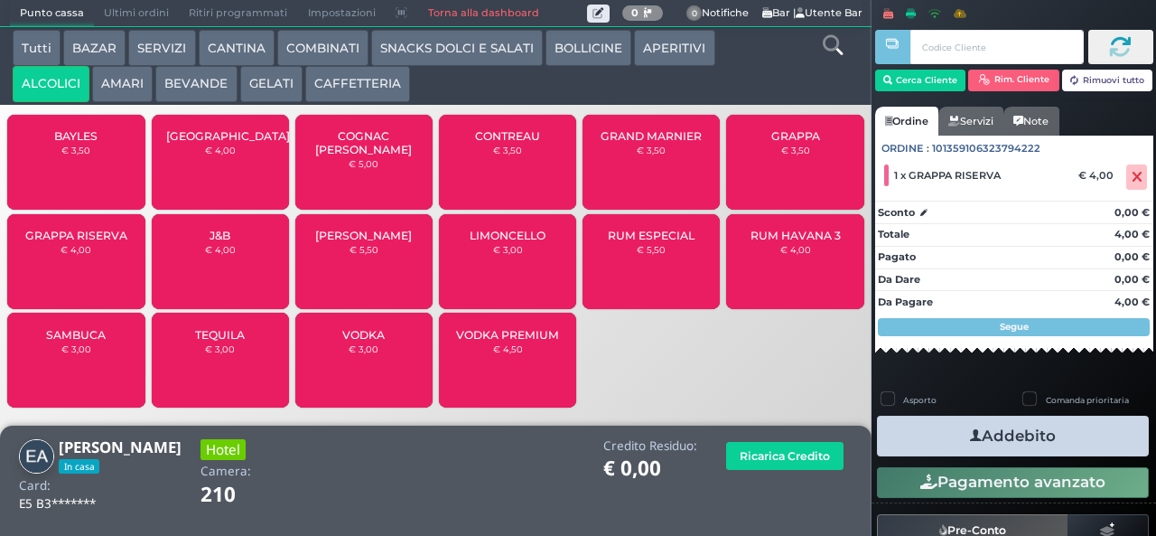
click at [971, 434] on icon "button" at bounding box center [976, 435] width 12 height 19
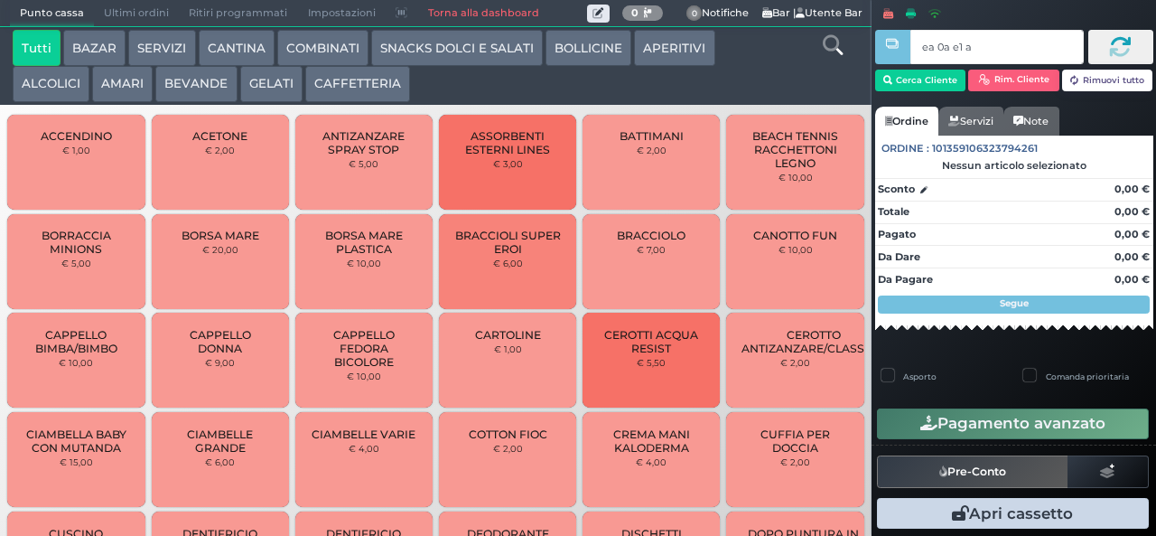
type input "ea 0a e1 a4"
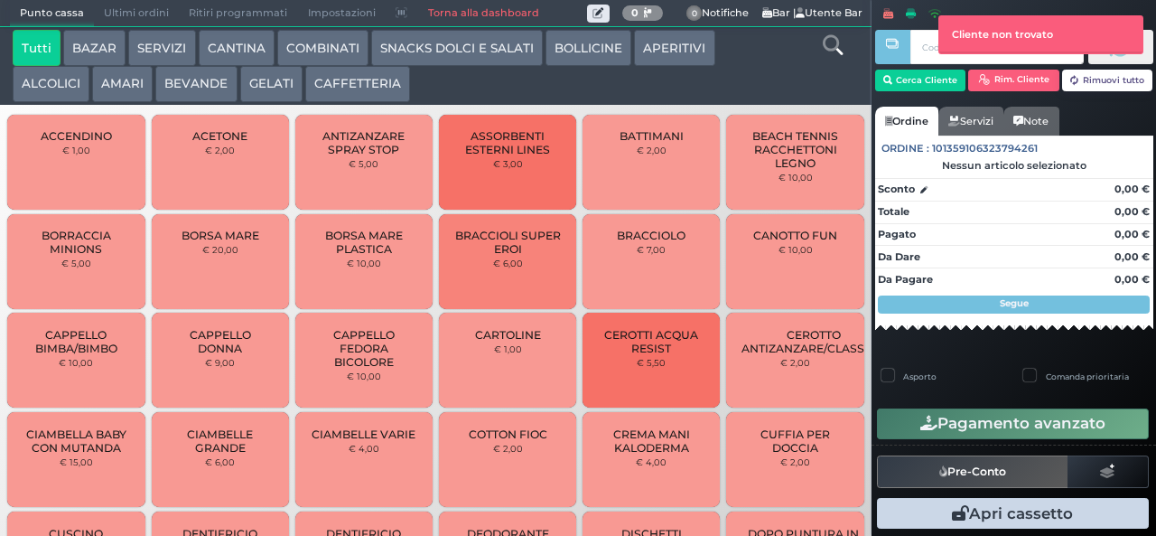
click at [116, 85] on button "AMARI" at bounding box center [122, 84] width 61 height 36
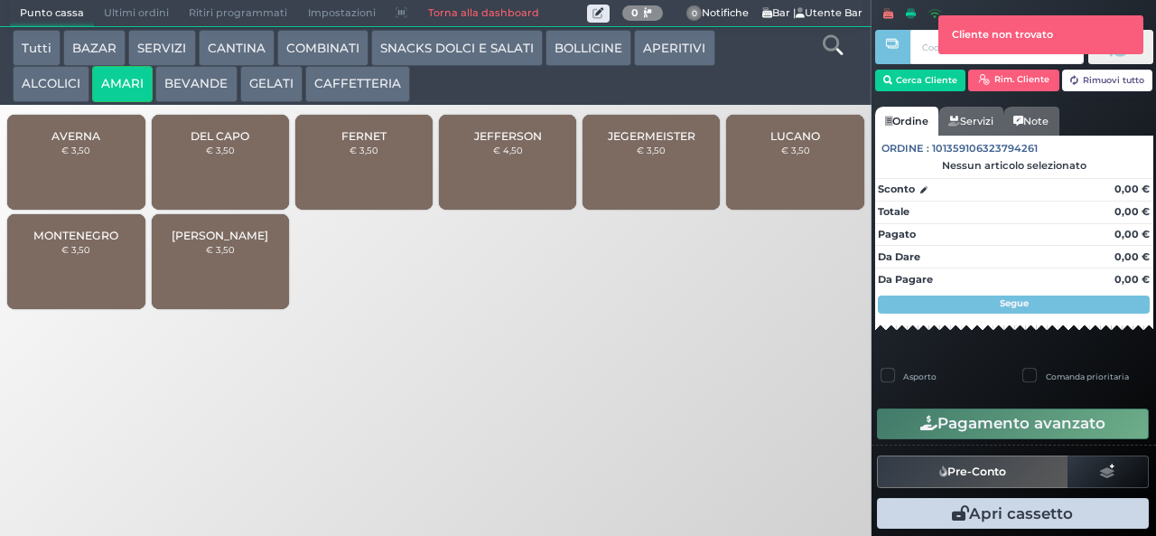
click at [350, 143] on span "FERNET" at bounding box center [363, 136] width 45 height 14
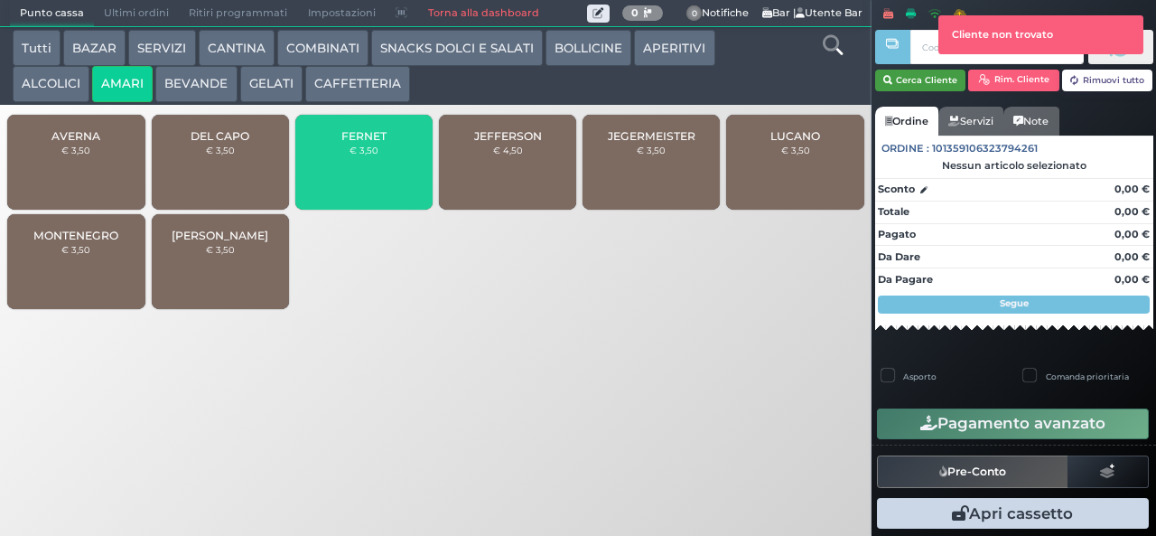
click at [912, 81] on button "Cerca Cliente" at bounding box center [920, 81] width 91 height 22
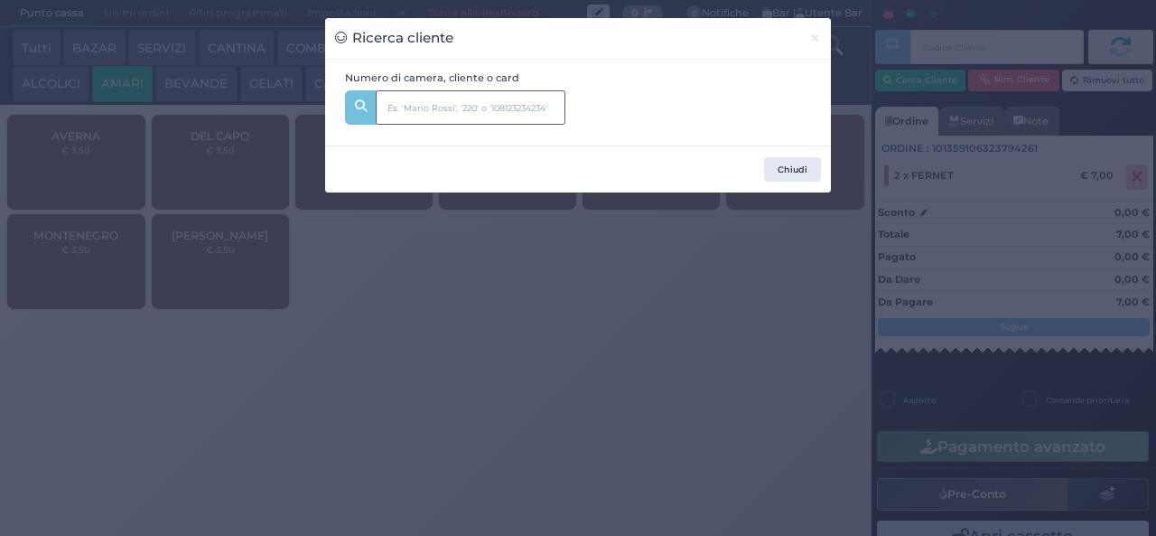
click at [483, 107] on input "text" at bounding box center [471, 107] width 190 height 34
type input "4"
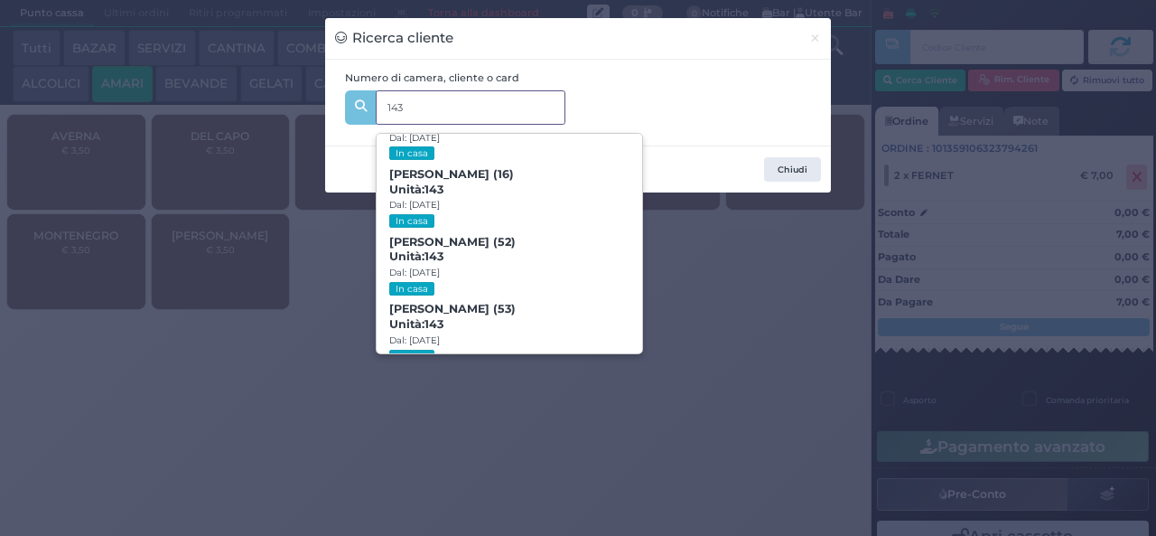
scroll to position [82, 0]
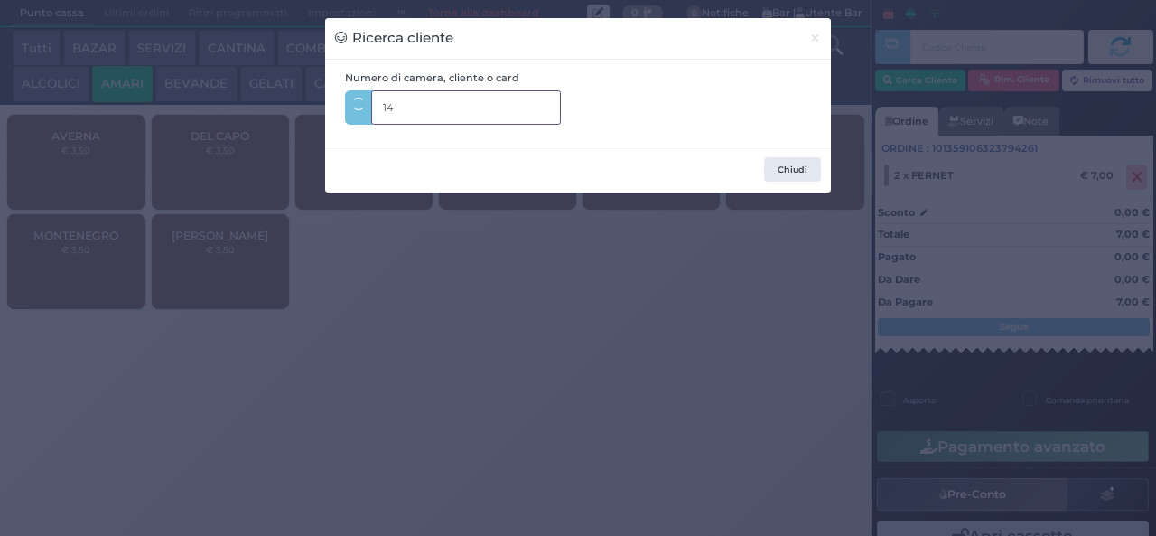
type input "1"
type input "antonini"
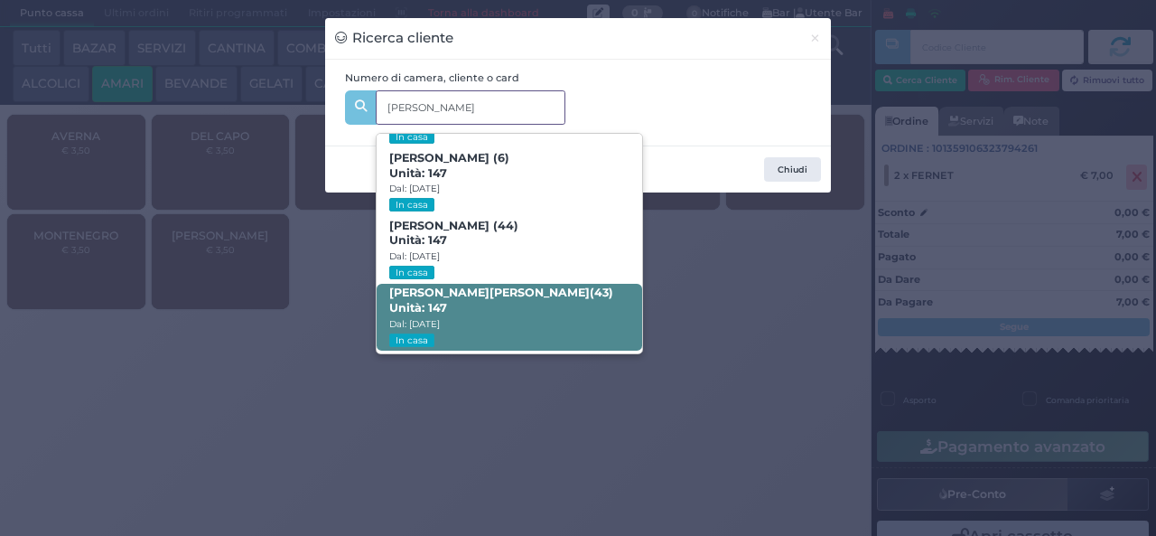
click at [517, 312] on span "Francesca Antonini (43) Unità: 147 Dal: 24/08/2025 In casa" at bounding box center [509, 318] width 265 height 68
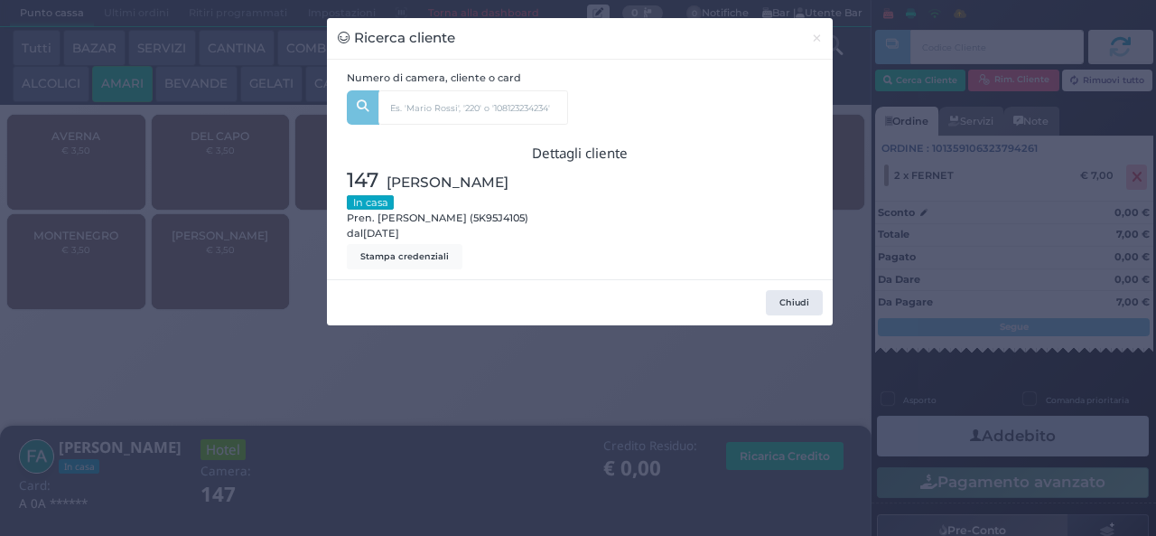
click at [457, 396] on div "Ricerca cliente × Numero di camera, cliente o card antonini Diletta Tarquini (4…" at bounding box center [578, 268] width 1156 height 536
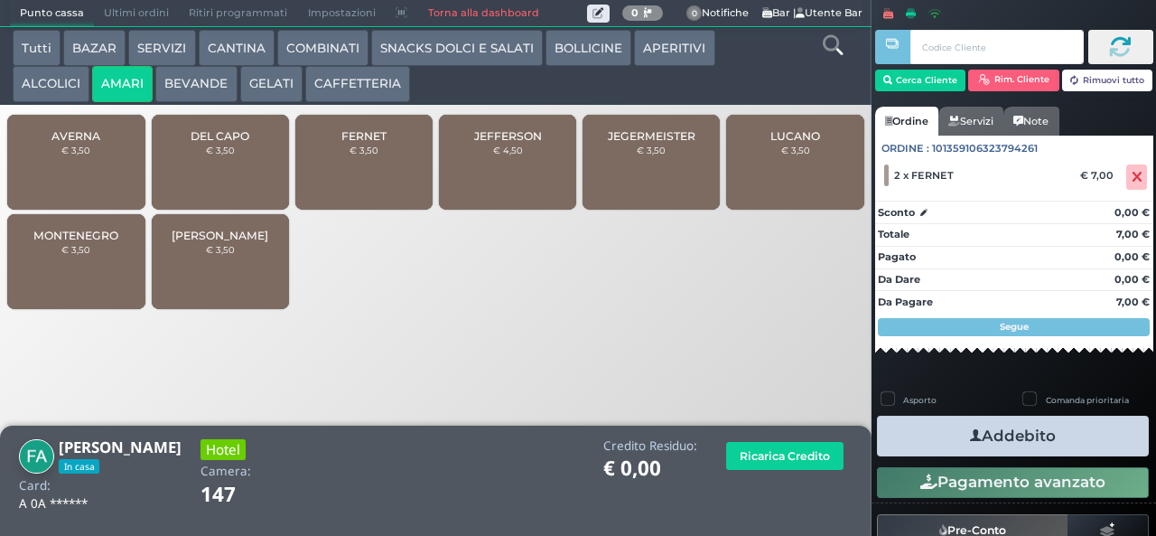
click at [947, 444] on button "Addebito" at bounding box center [1013, 435] width 272 height 41
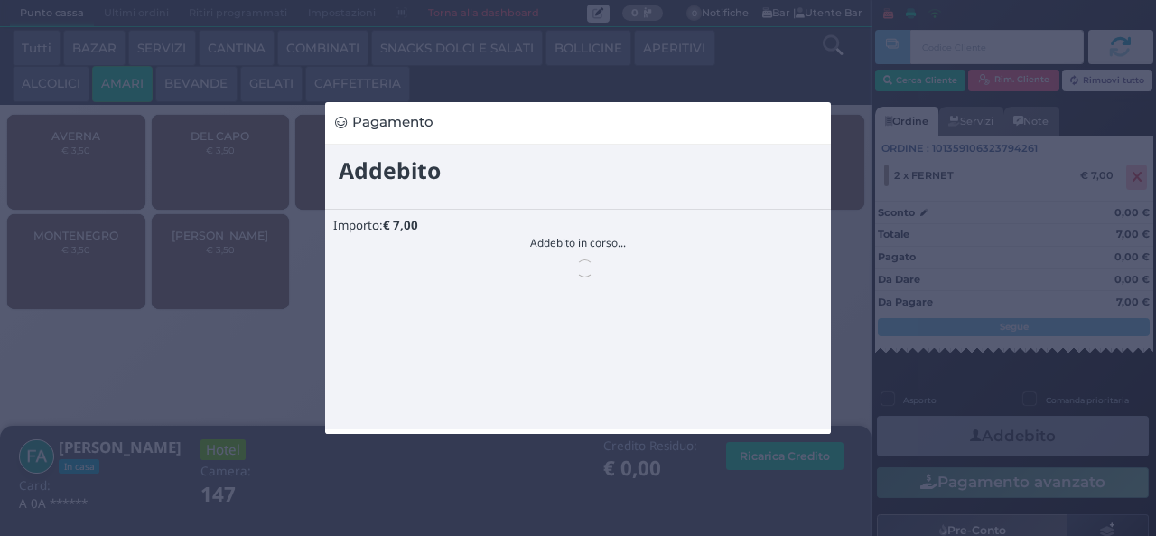
scroll to position [0, 0]
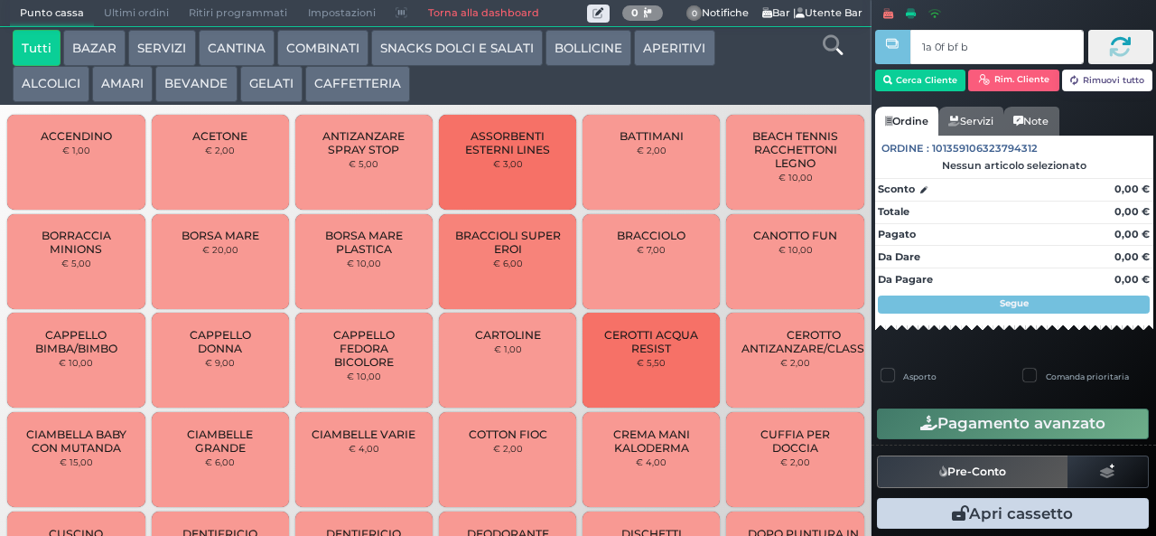
type input "1a 0f bf b9"
type input "1a 0f bf b"
click at [129, 83] on button "AMARI" at bounding box center [122, 84] width 61 height 36
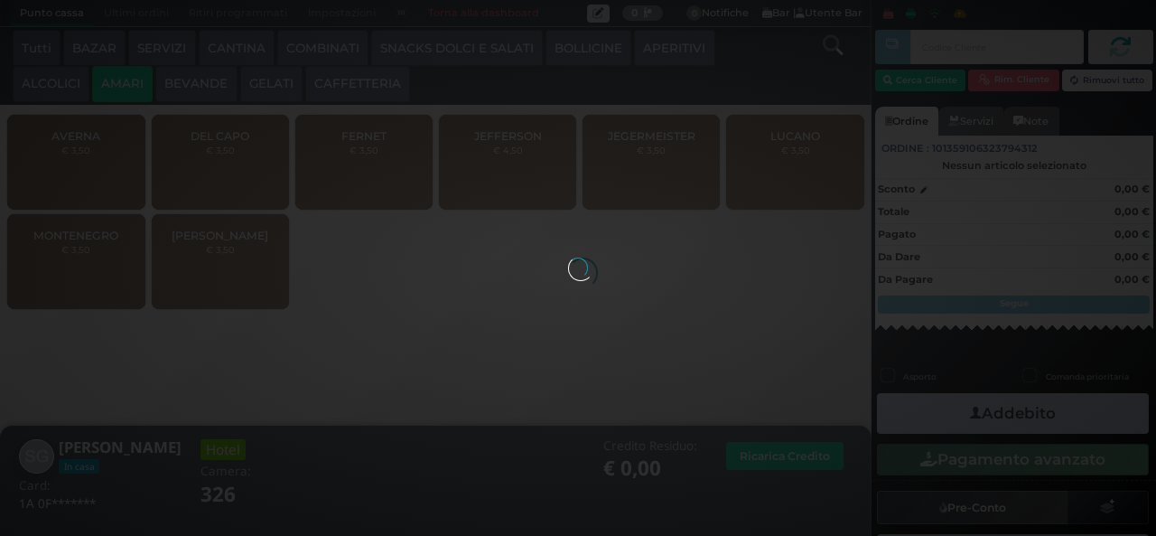
click at [354, 143] on span "FERNET" at bounding box center [363, 136] width 45 height 14
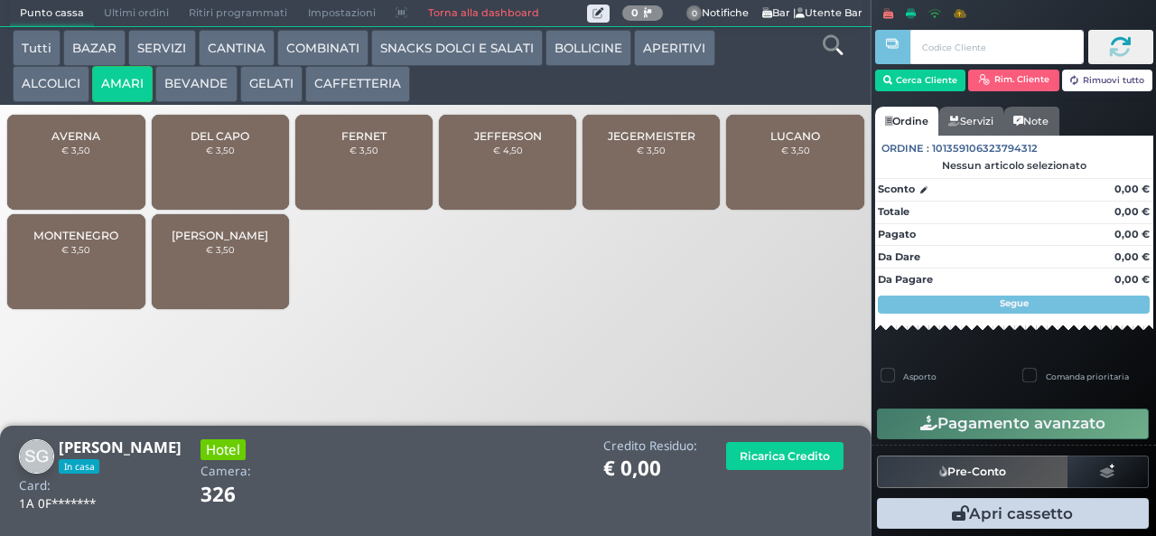
click at [359, 155] on small "€ 3,50" at bounding box center [364, 150] width 29 height 11
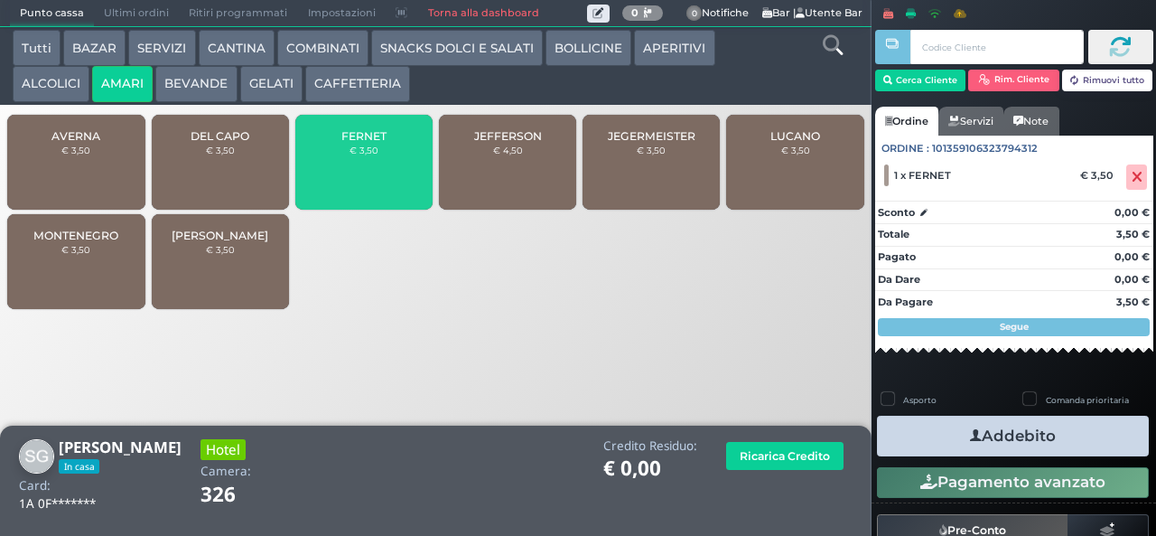
click at [371, 143] on span "FERNET" at bounding box center [363, 136] width 45 height 14
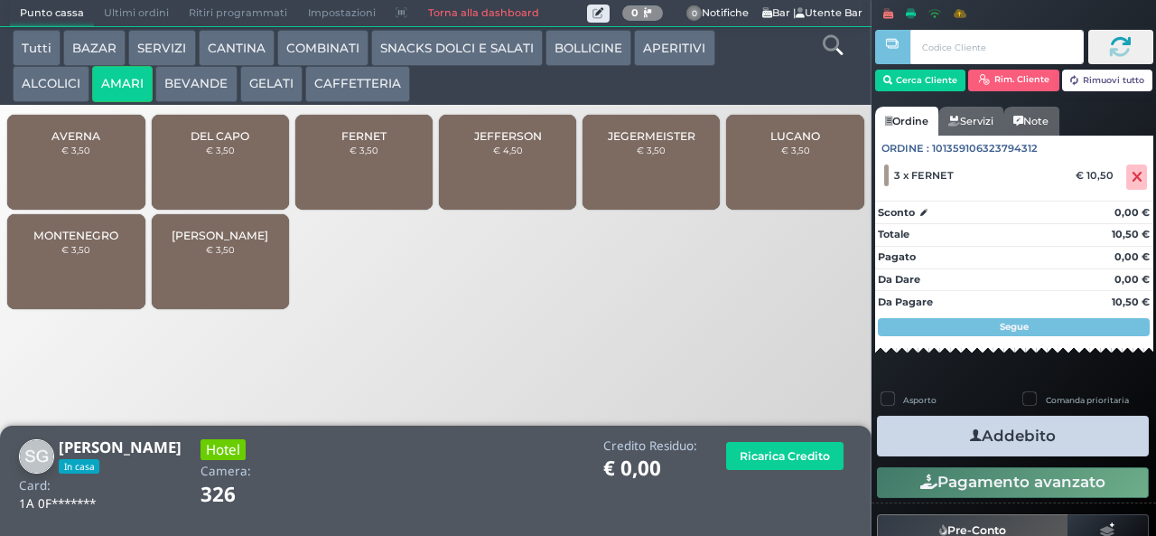
click at [364, 143] on span "FERNET" at bounding box center [363, 136] width 45 height 14
click at [970, 434] on icon "button" at bounding box center [976, 435] width 12 height 19
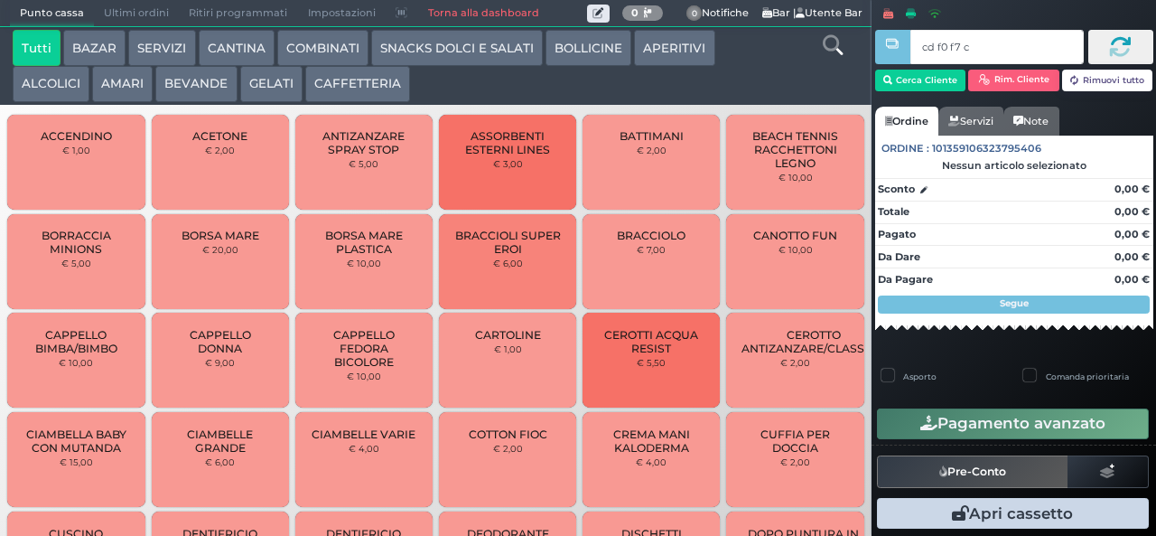
type input "cd f0 f7 c2"
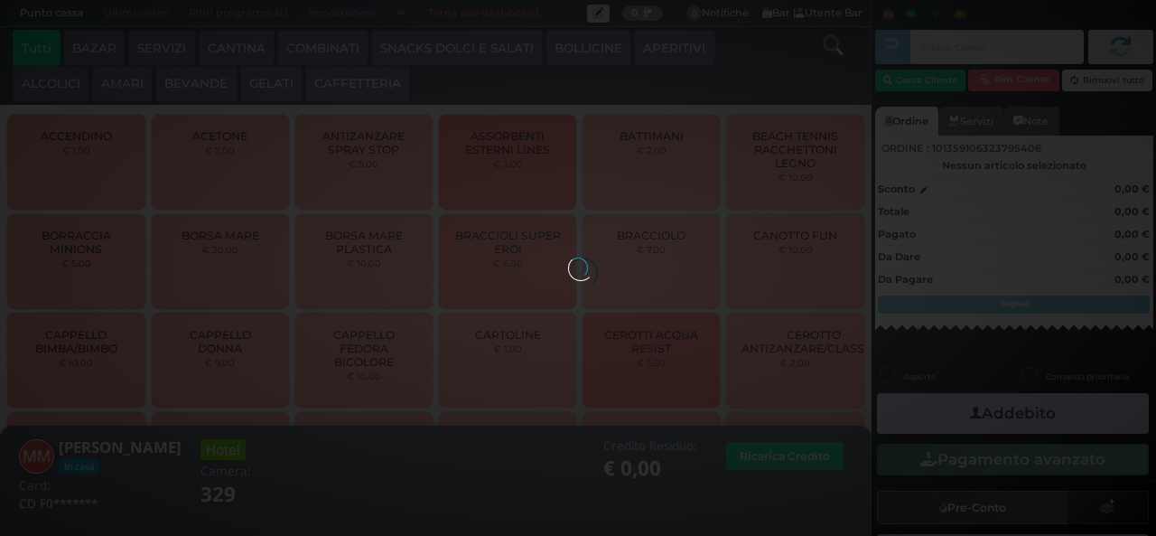
click at [568, 257] on div at bounding box center [578, 267] width 20 height 20
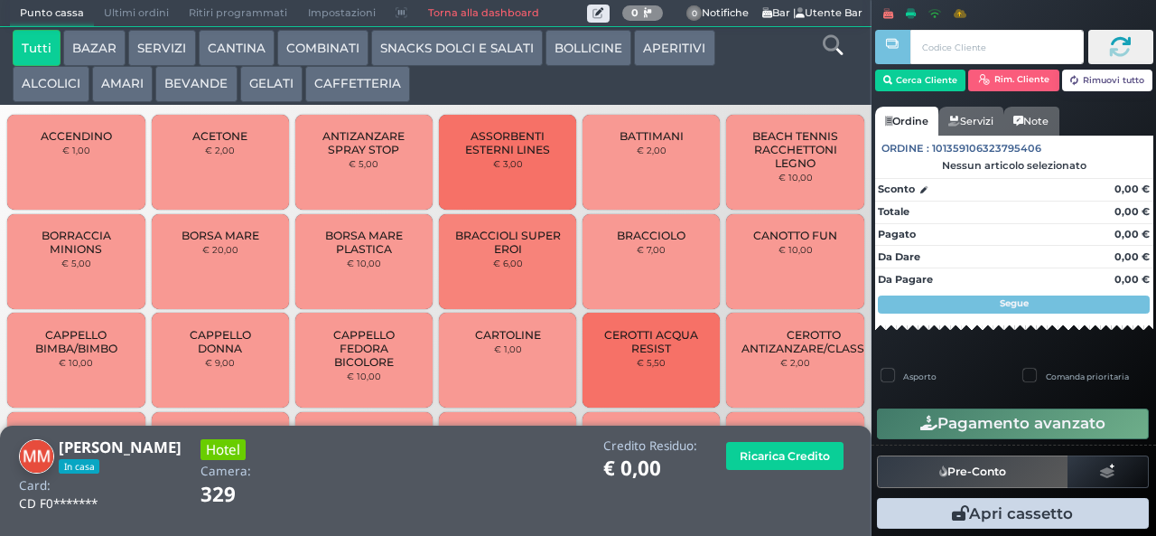
click at [274, 77] on button "GELATI" at bounding box center [271, 84] width 62 height 36
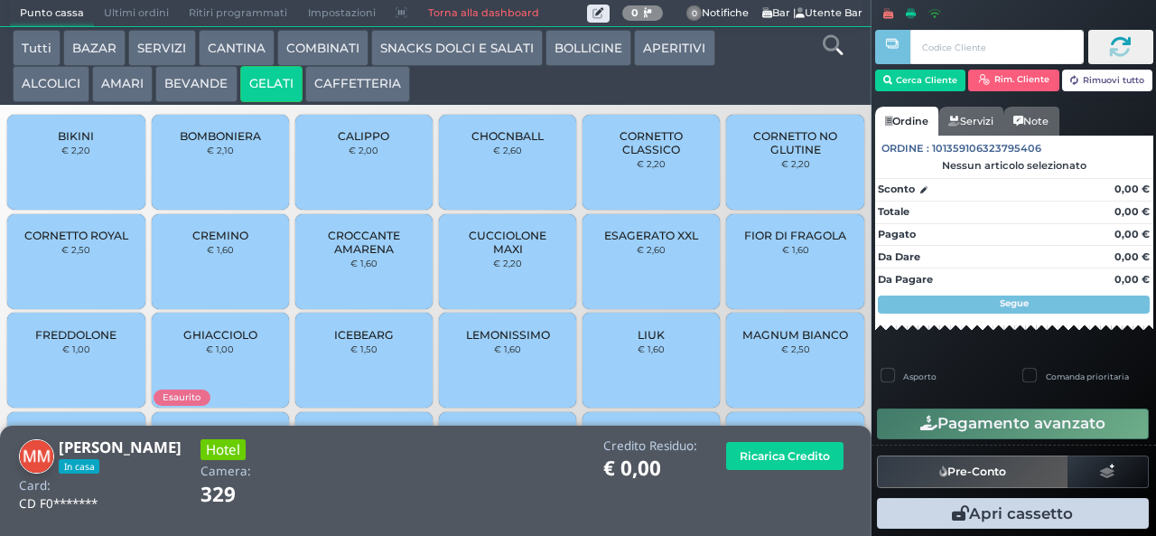
click at [632, 287] on div "ESAGERATO XXL € 2,60" at bounding box center [651, 261] width 137 height 95
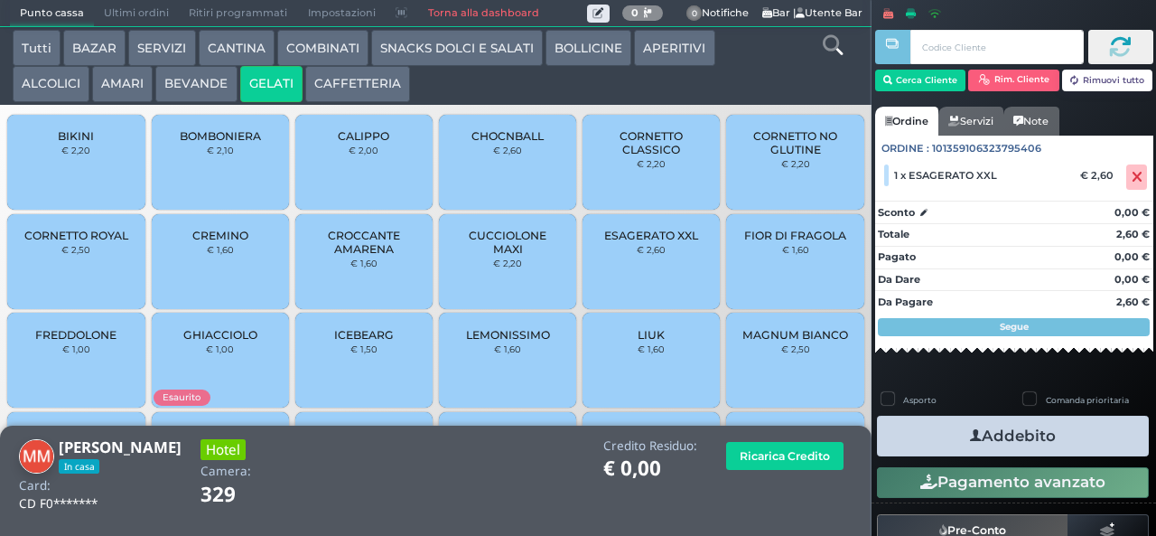
click at [654, 156] on span "CORNETTO CLASSICO" at bounding box center [651, 142] width 107 height 27
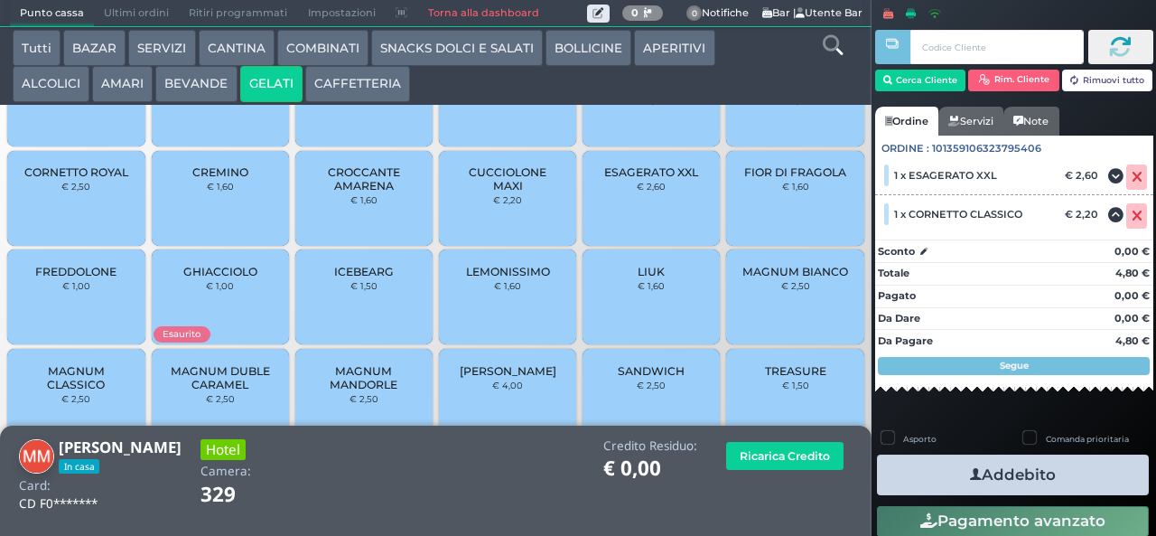
scroll to position [120, 0]
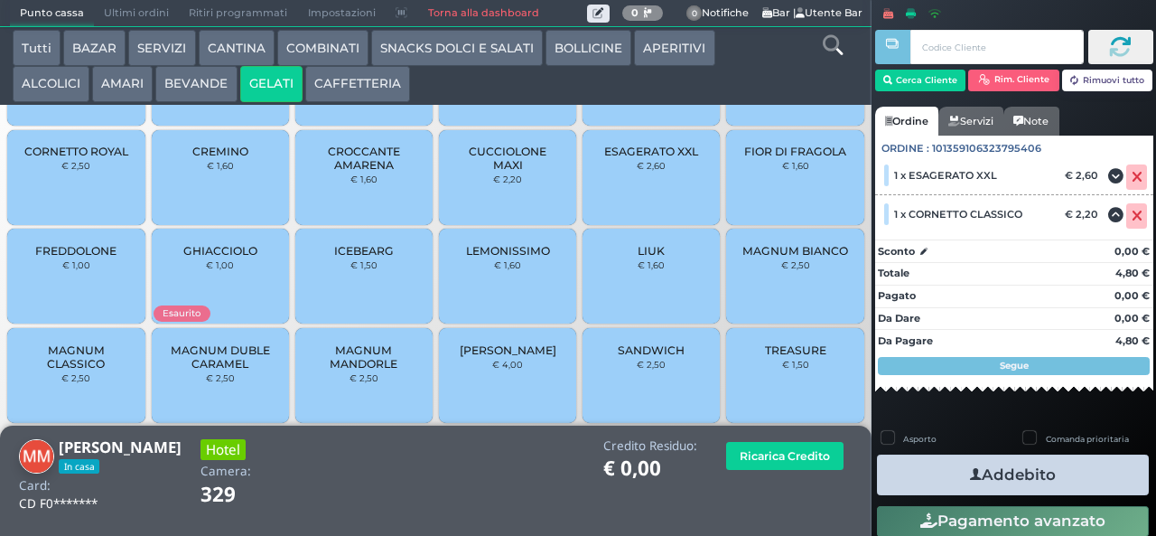
click at [782, 369] on small "€ 1,50" at bounding box center [795, 364] width 27 height 11
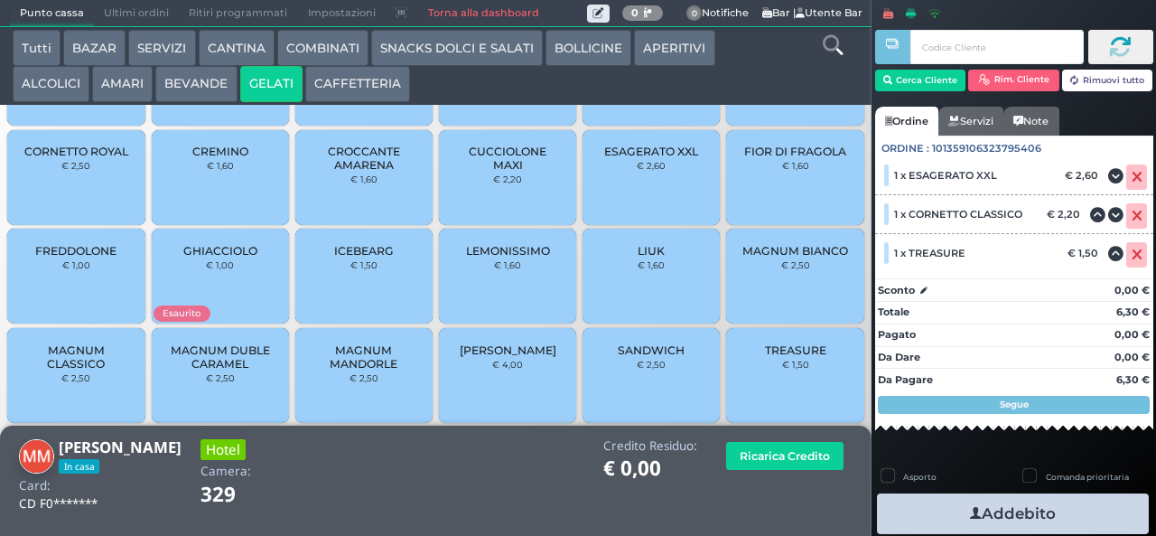
click at [989, 511] on button "Addebito" at bounding box center [1013, 513] width 272 height 41
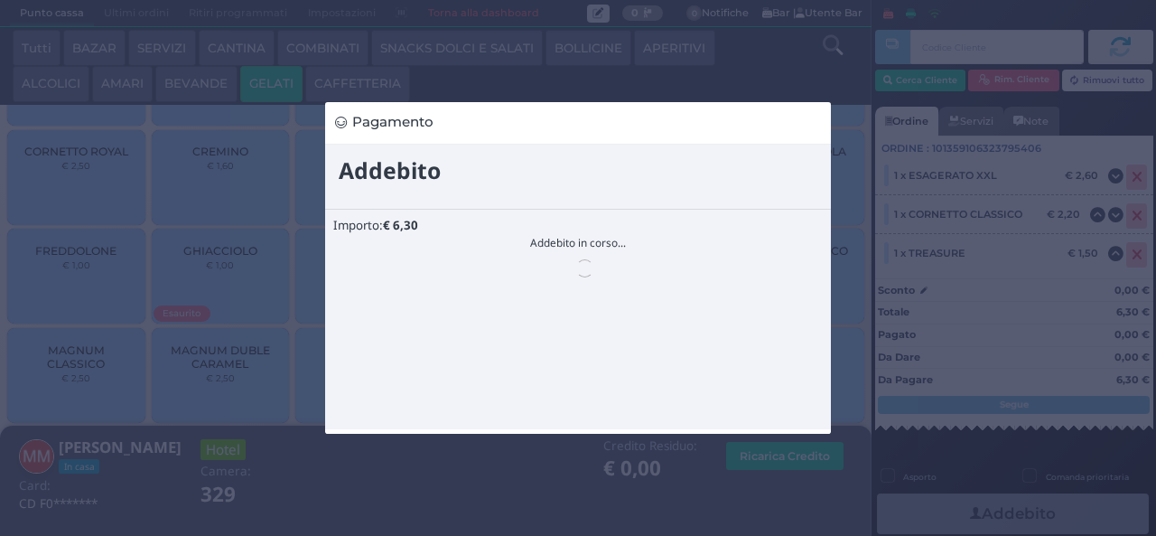
scroll to position [0, 0]
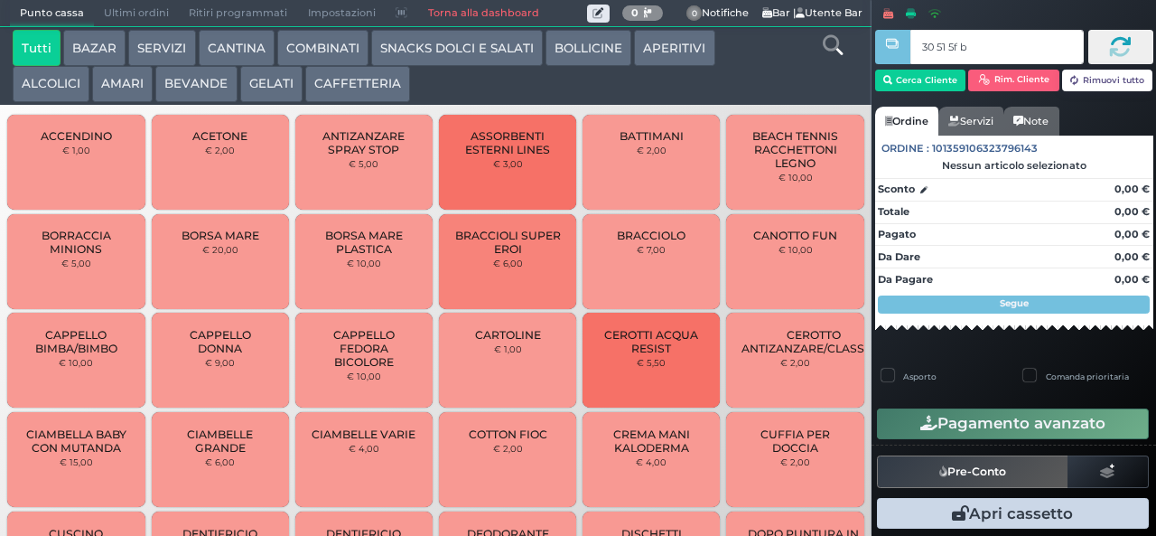
type input "30 51 5f bb"
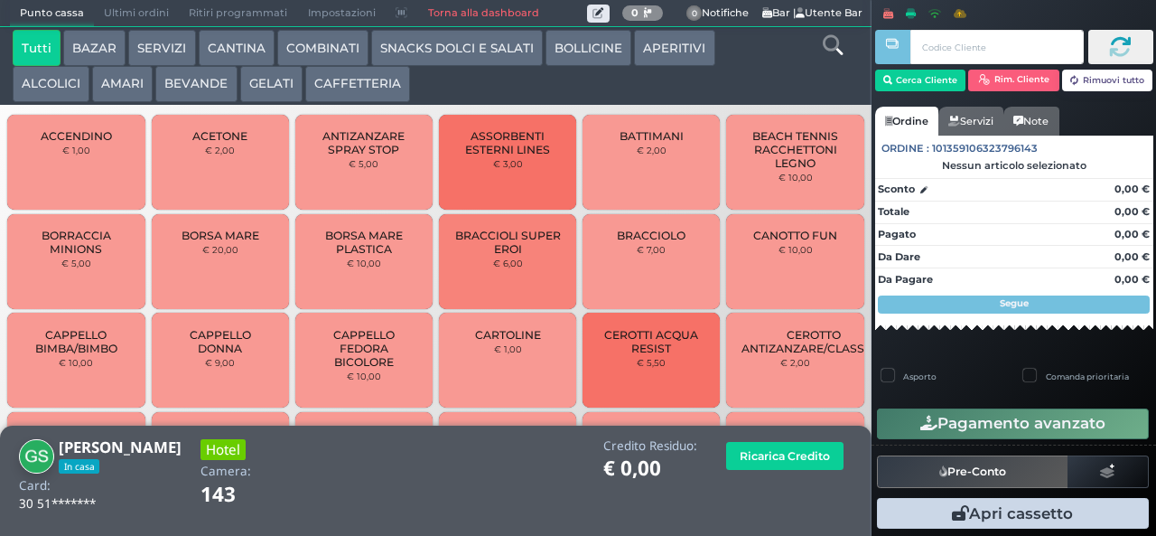
click at [452, 44] on button "SNACKS DOLCI E SALATI" at bounding box center [457, 48] width 172 height 36
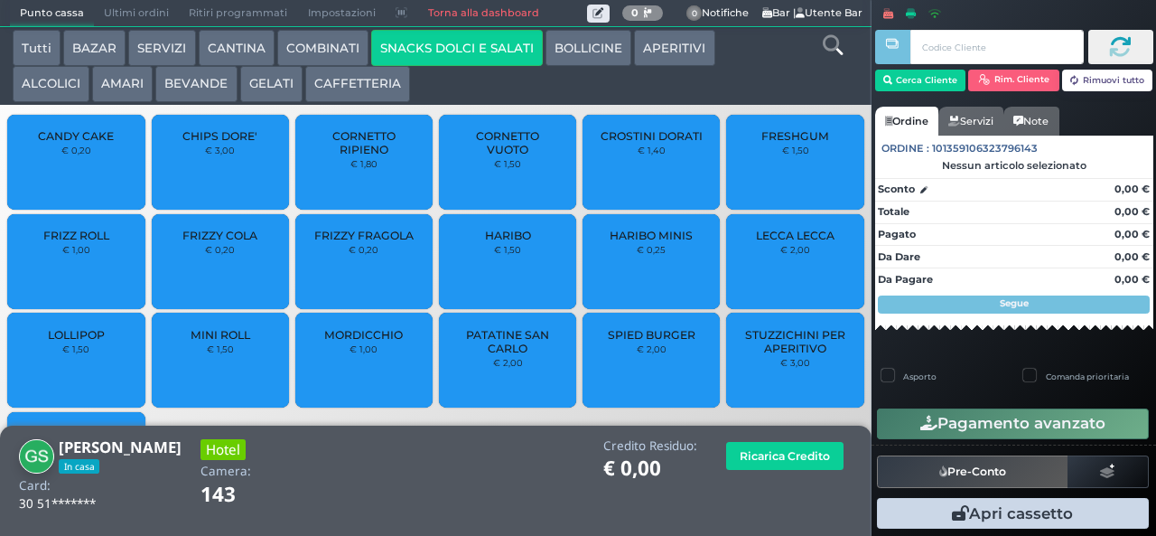
click at [470, 355] on span "PATATINE SAN CARLO" at bounding box center [507, 341] width 107 height 27
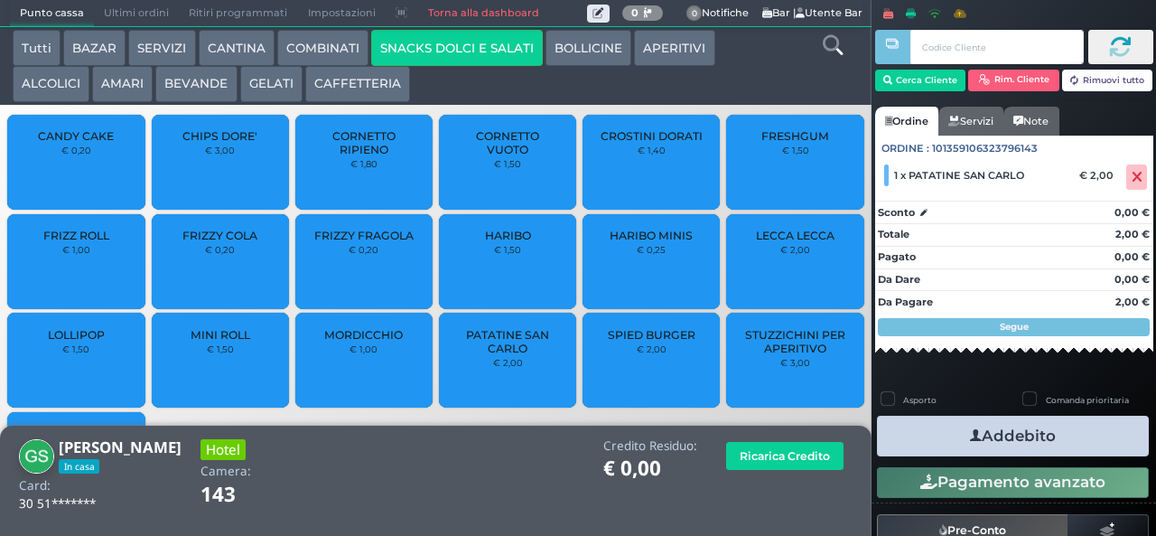
click at [970, 430] on icon "button" at bounding box center [976, 435] width 12 height 19
